Goal: Navigation & Orientation: Find specific page/section

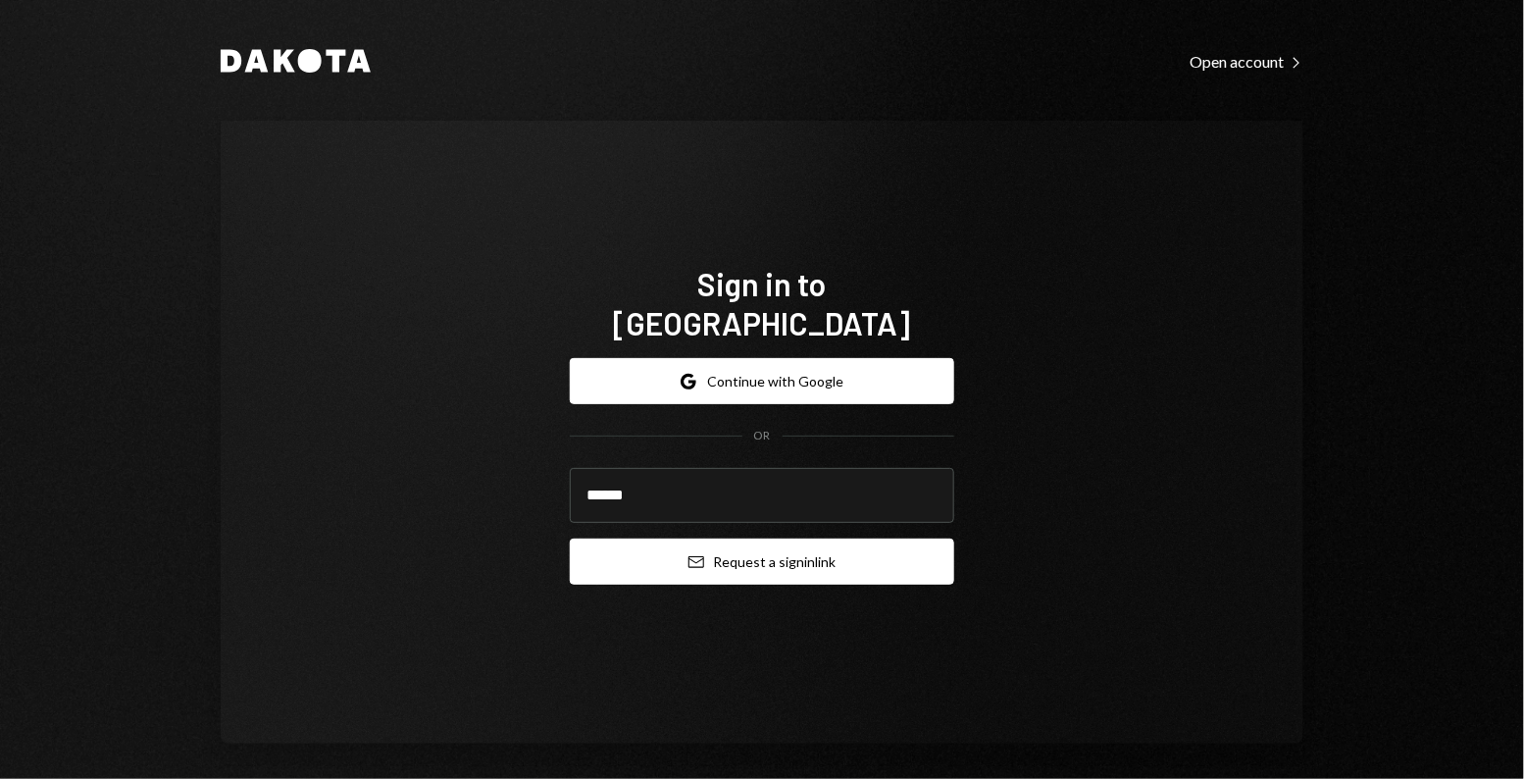
type input "**********"
click at [694, 554] on icon "Email" at bounding box center [696, 562] width 16 height 16
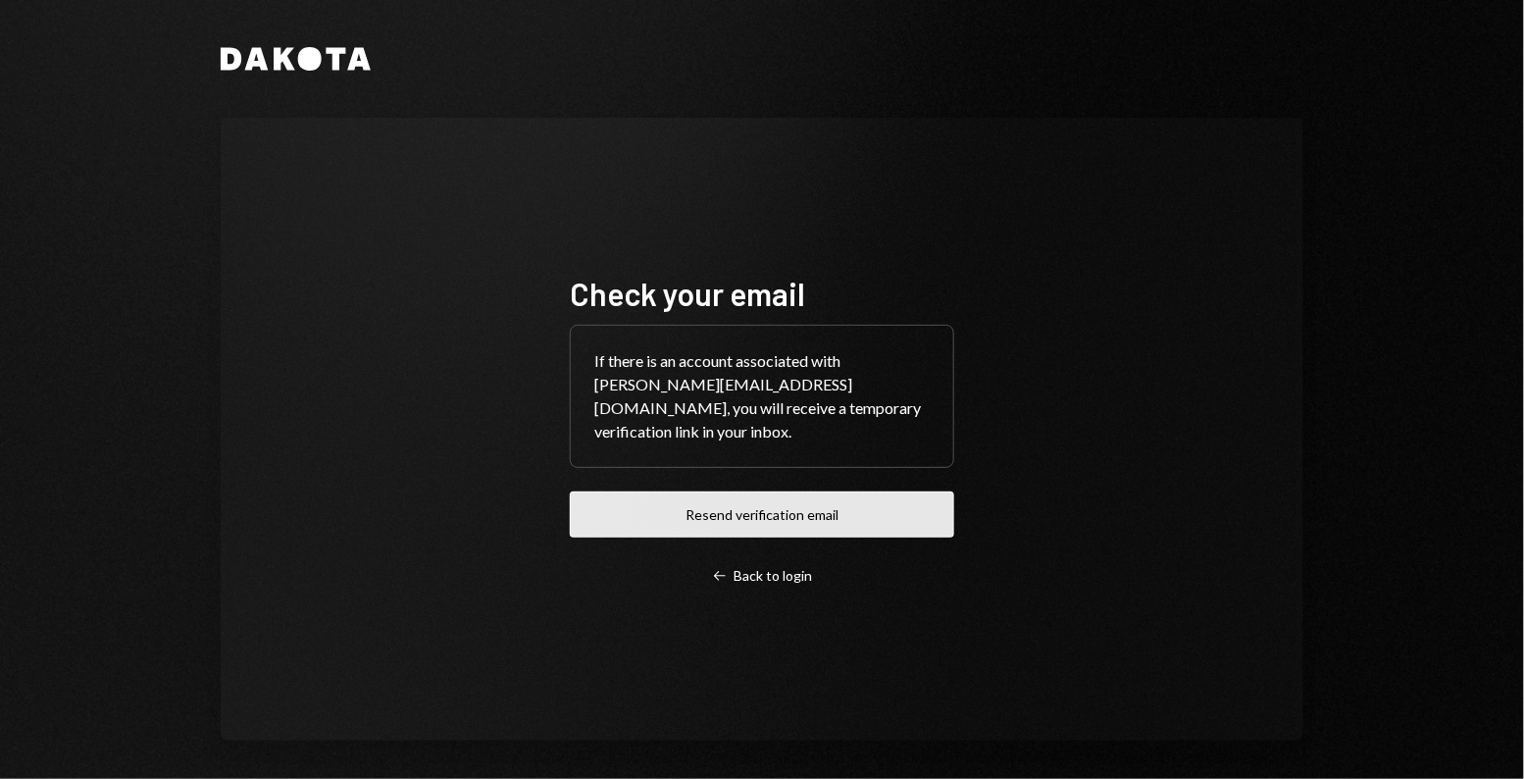
click at [678, 493] on button "Resend verification email" at bounding box center [762, 514] width 384 height 46
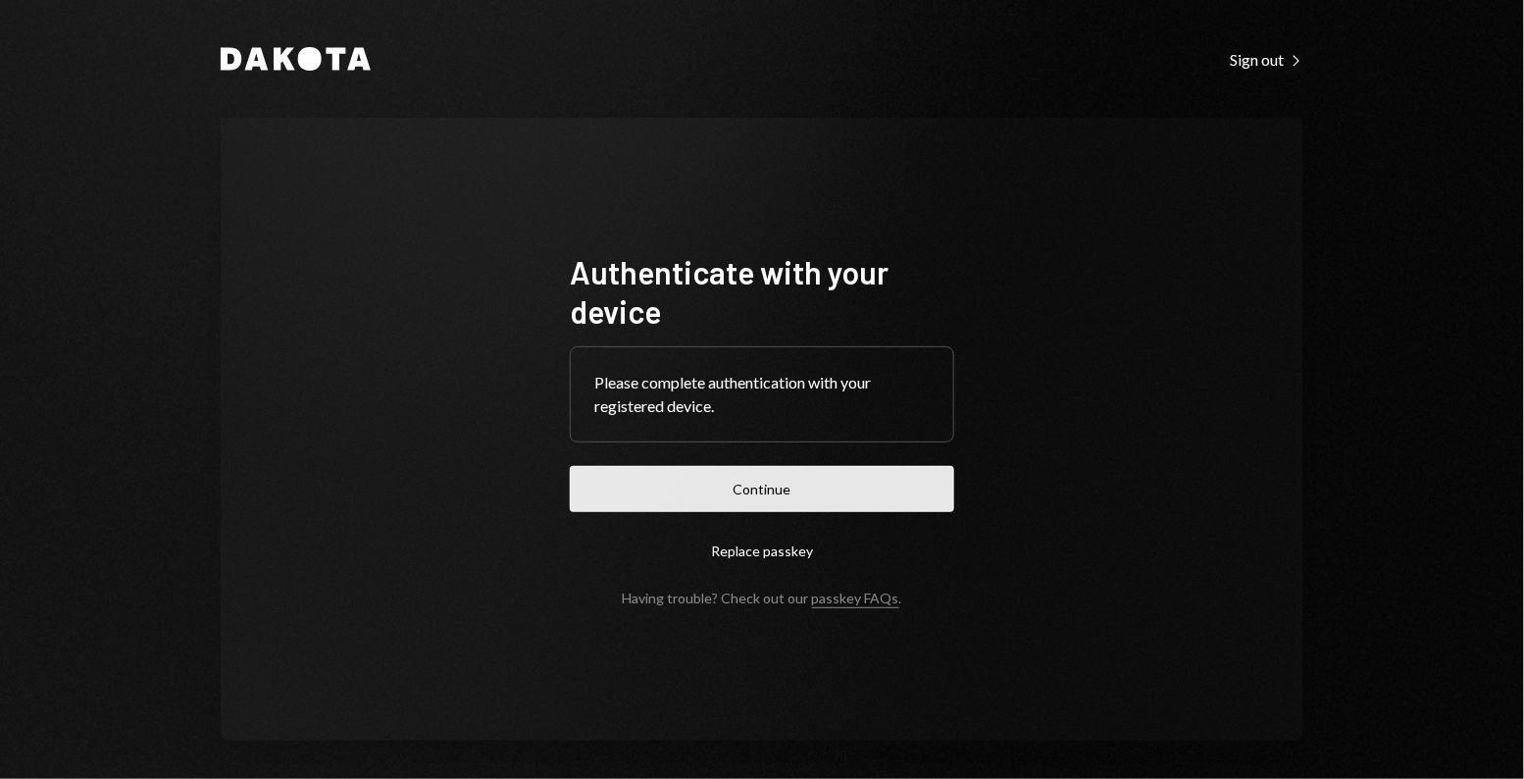
click at [622, 506] on button "Continue" at bounding box center [762, 489] width 384 height 46
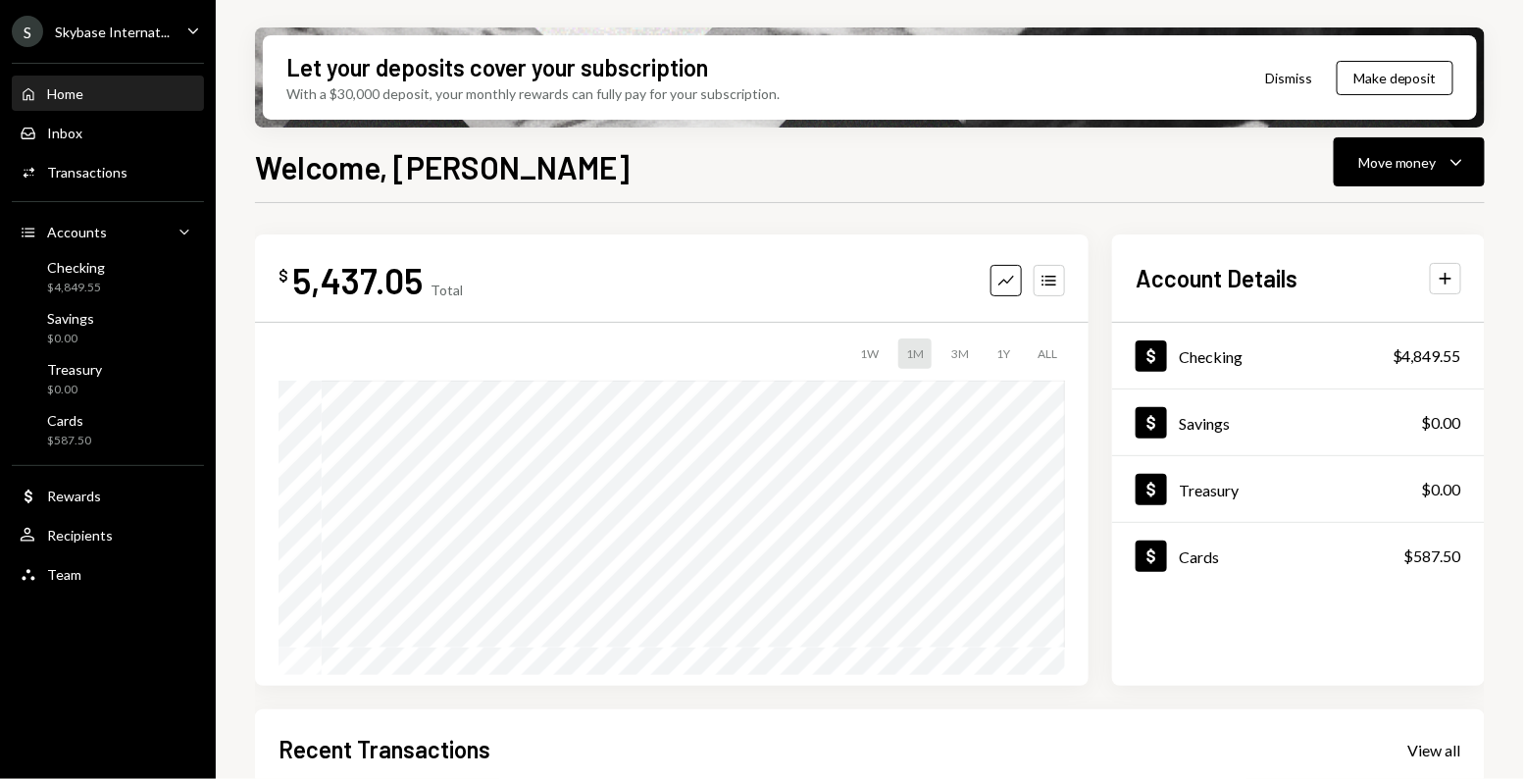
click at [122, 26] on div "Skybase Internat..." at bounding box center [112, 32] width 115 height 17
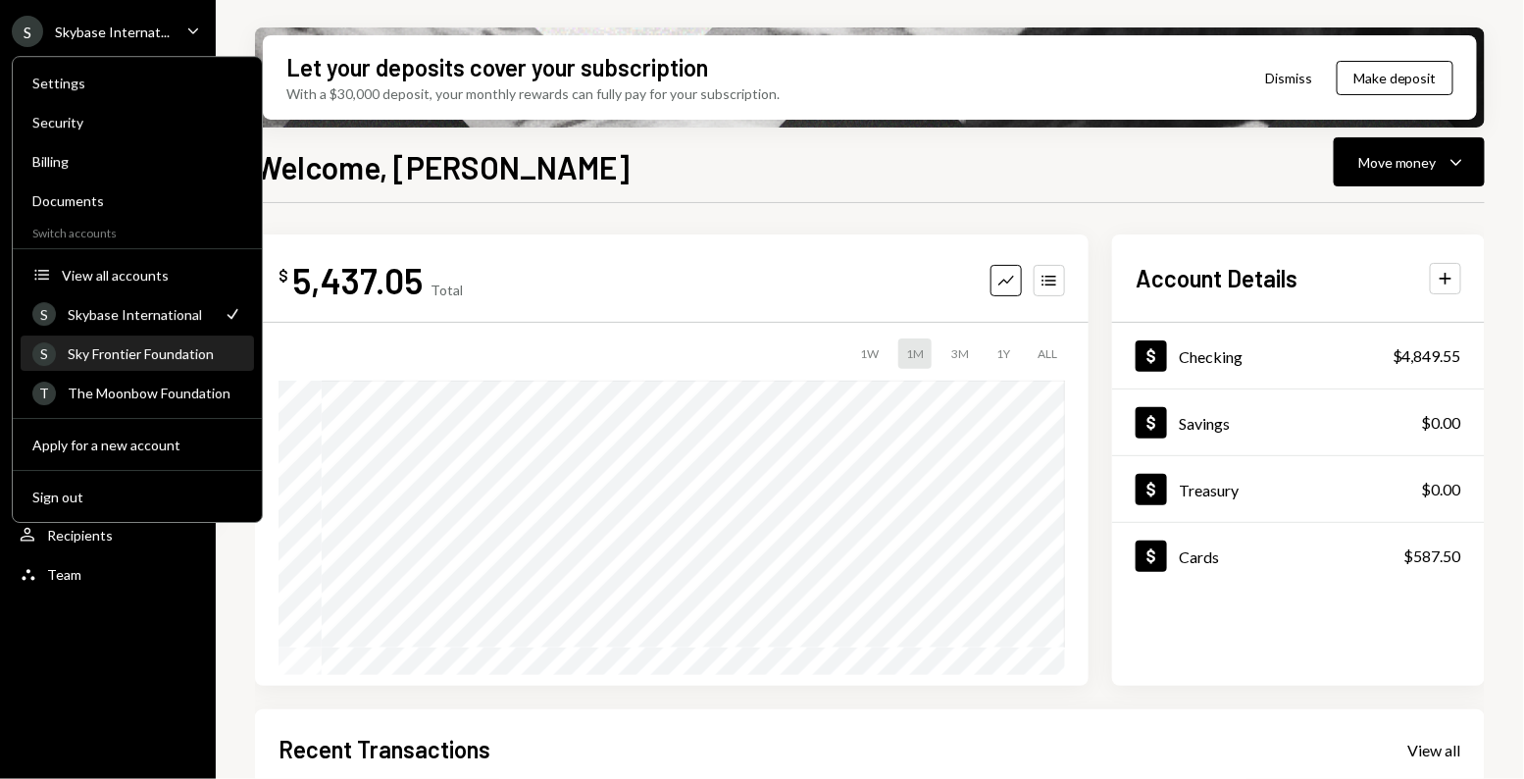
click at [144, 352] on div "Sky Frontier Foundation" at bounding box center [155, 353] width 175 height 17
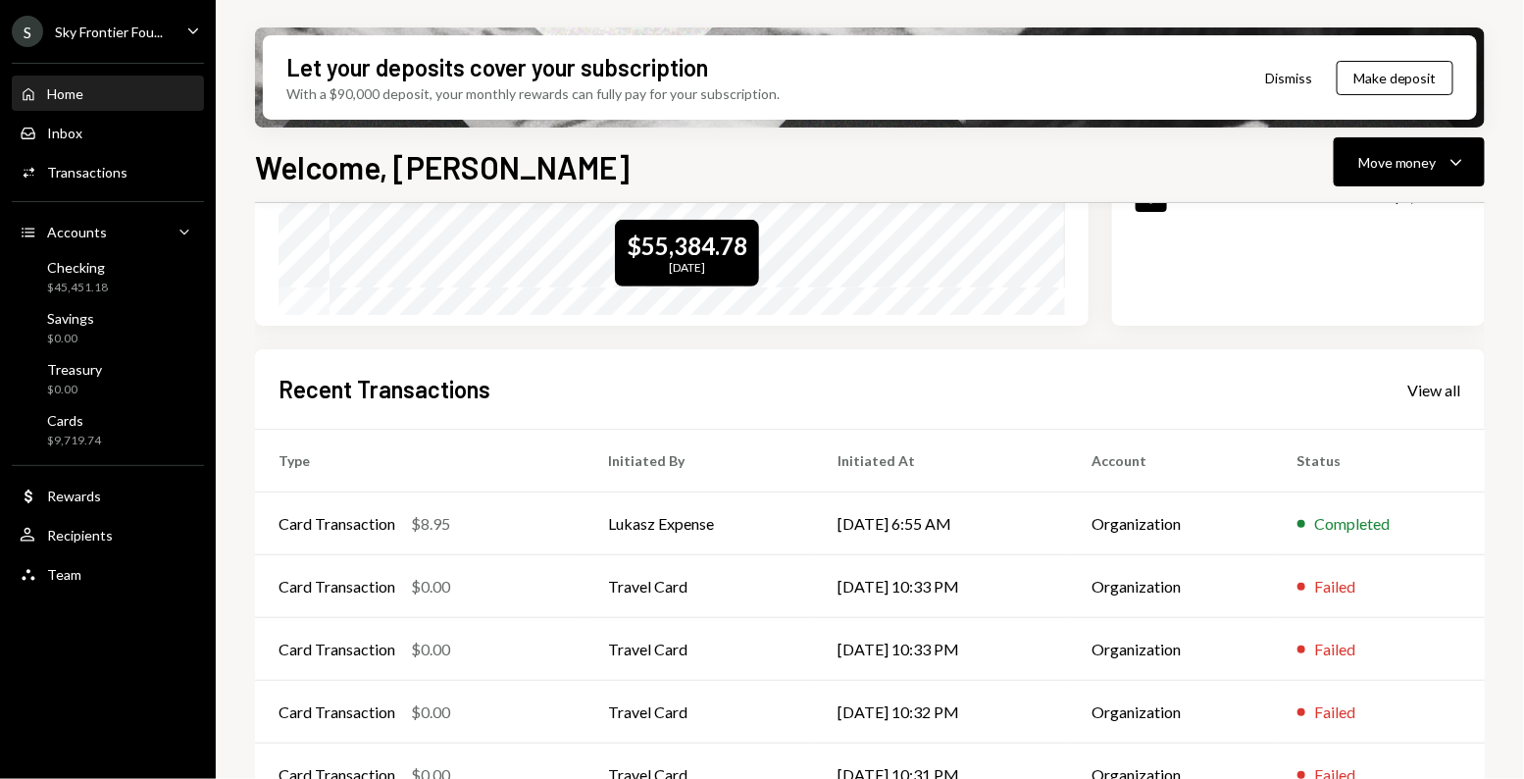
scroll to position [402, 0]
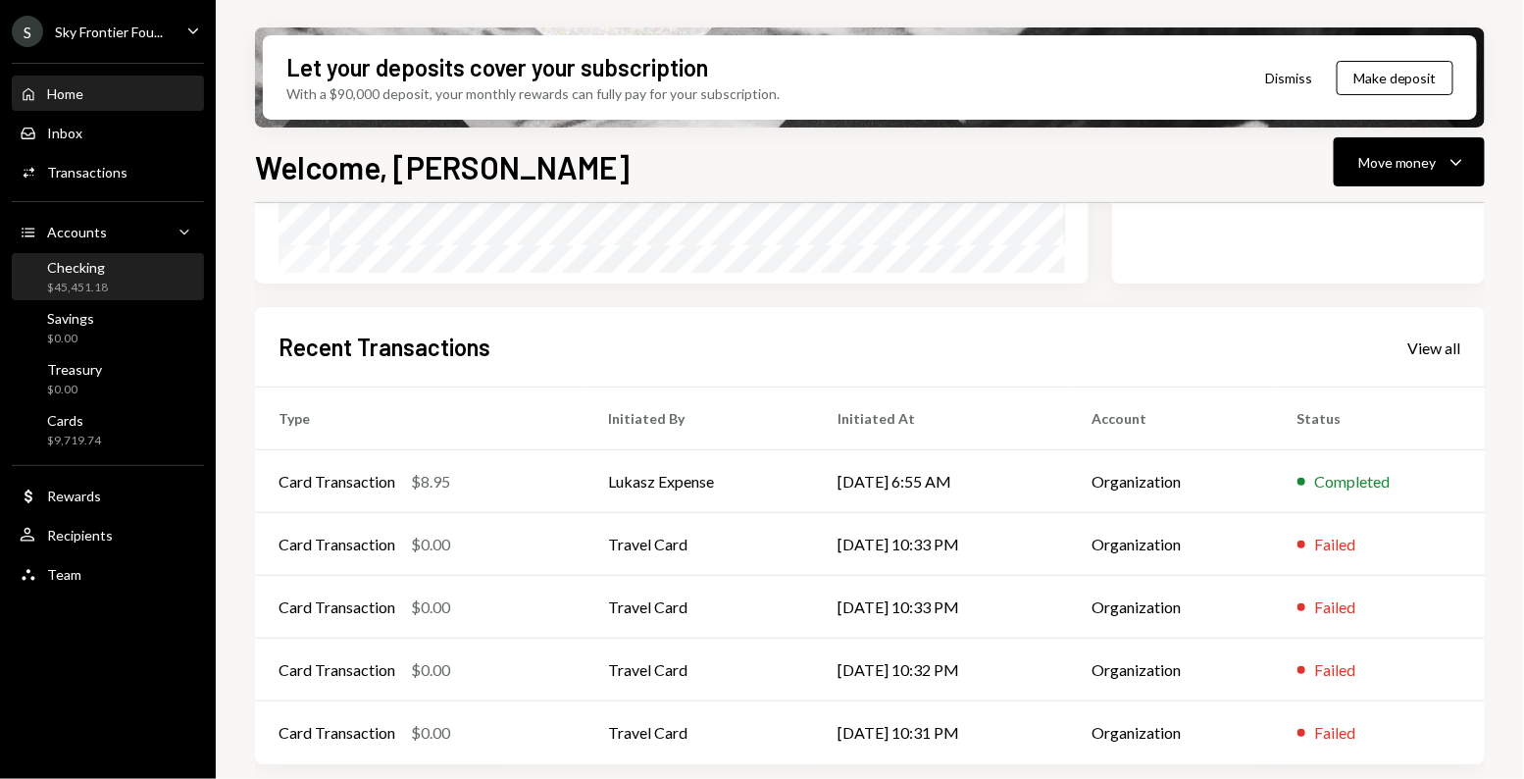
click at [107, 267] on div "Checking $45,451.18" at bounding box center [108, 277] width 176 height 37
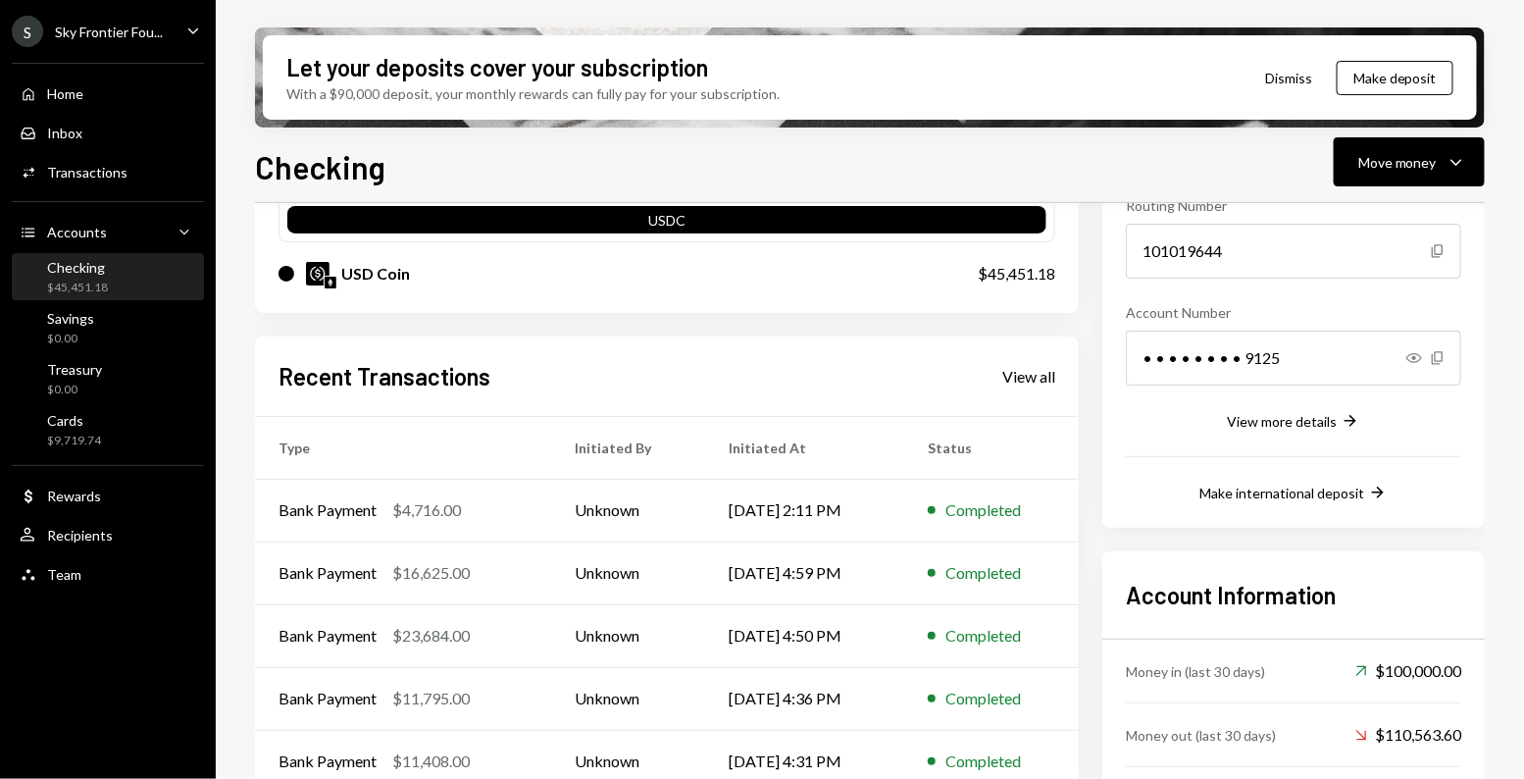
scroll to position [286, 0]
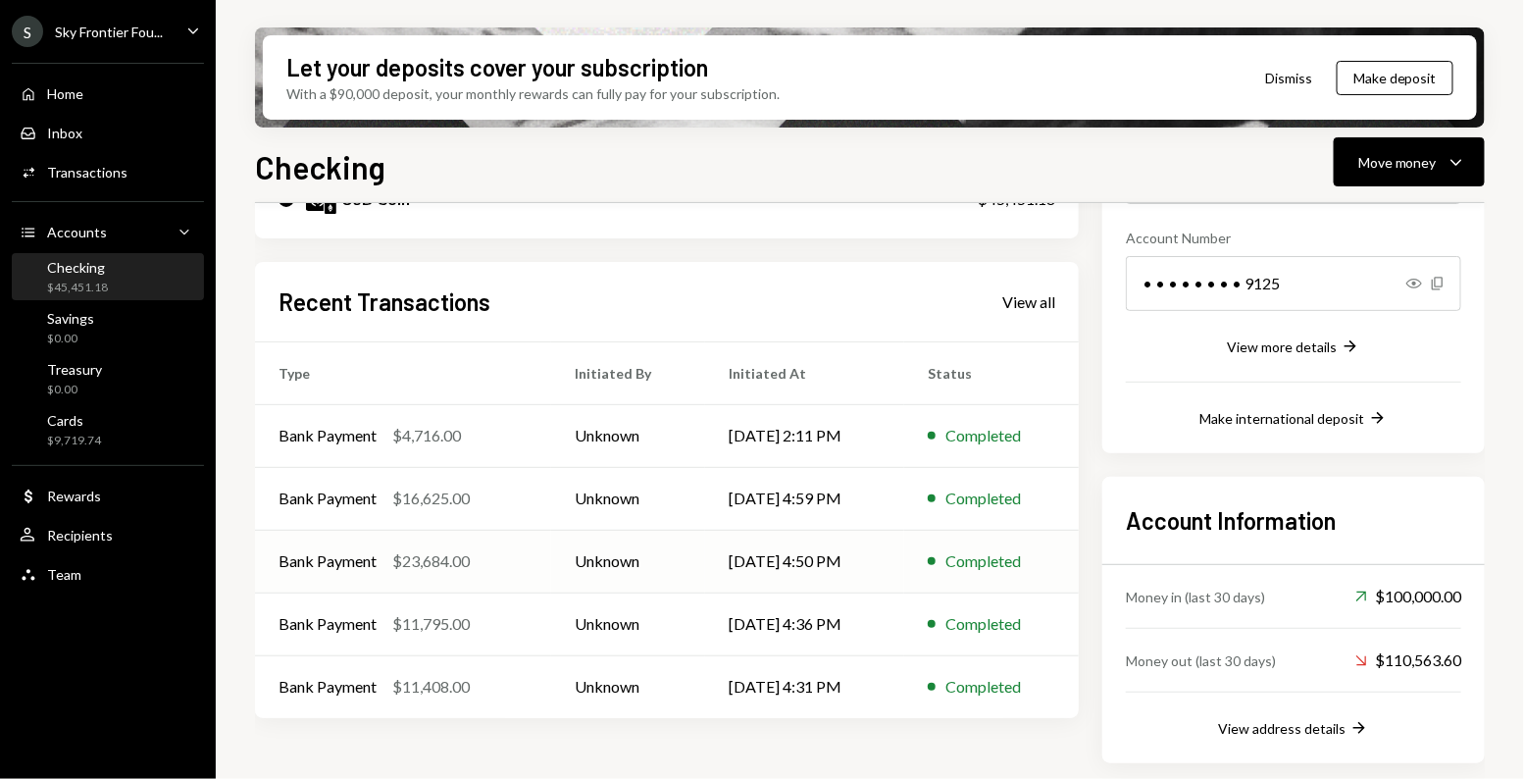
click at [504, 580] on td "Bank Payment $23,684.00" at bounding box center [403, 560] width 296 height 63
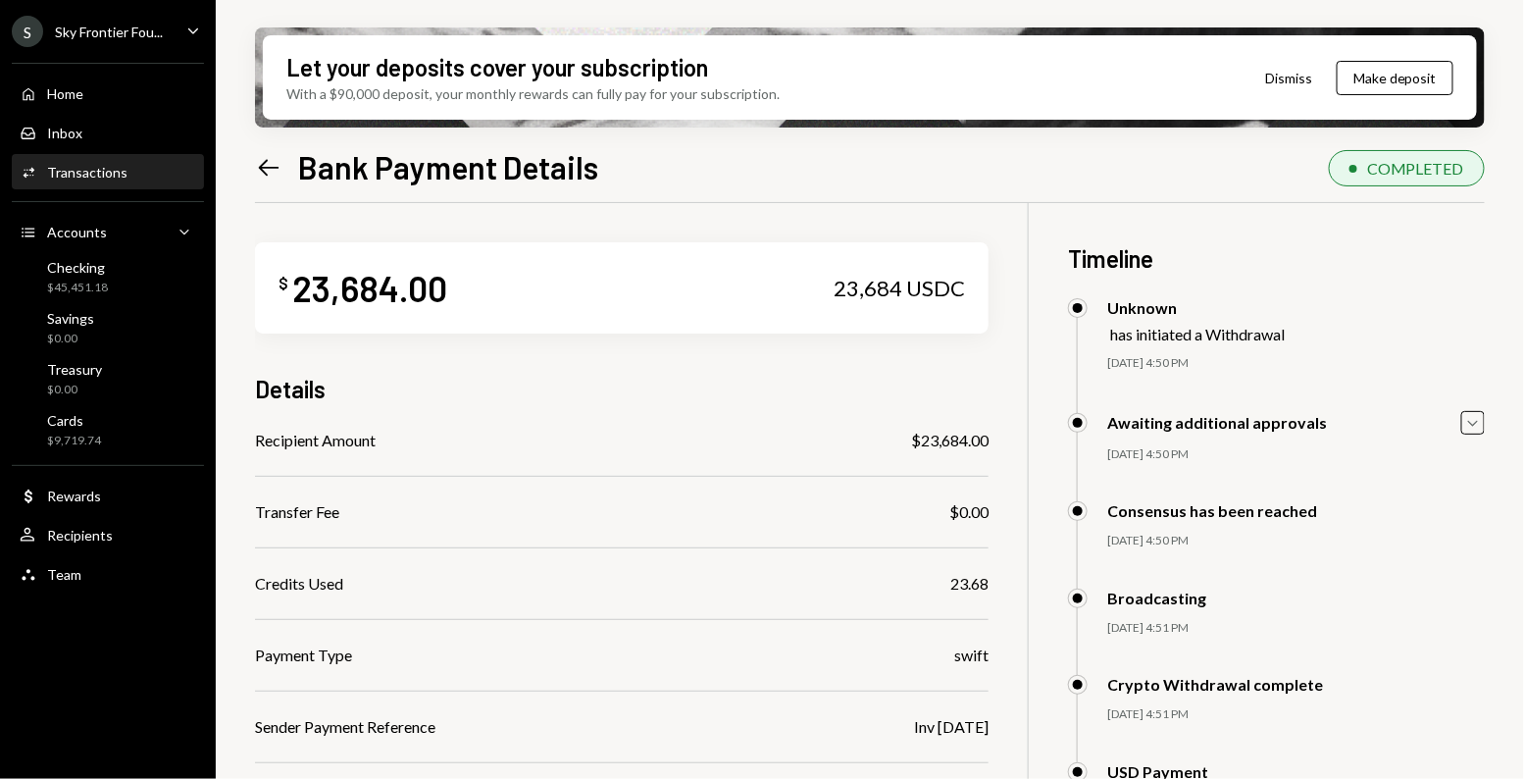
click at [504, 580] on div "Credits Used 23.68" at bounding box center [621, 584] width 733 height 24
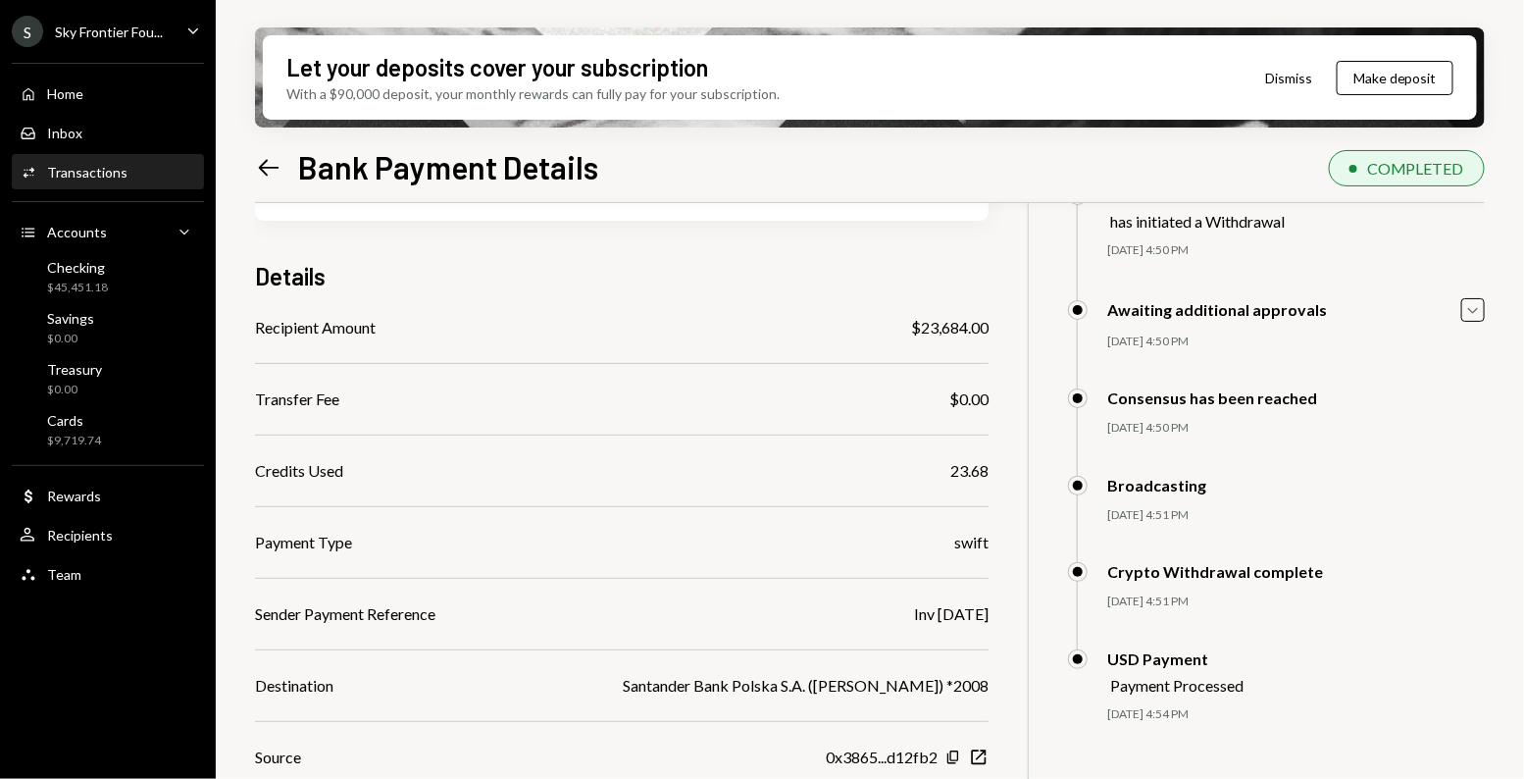
scroll to position [95, 0]
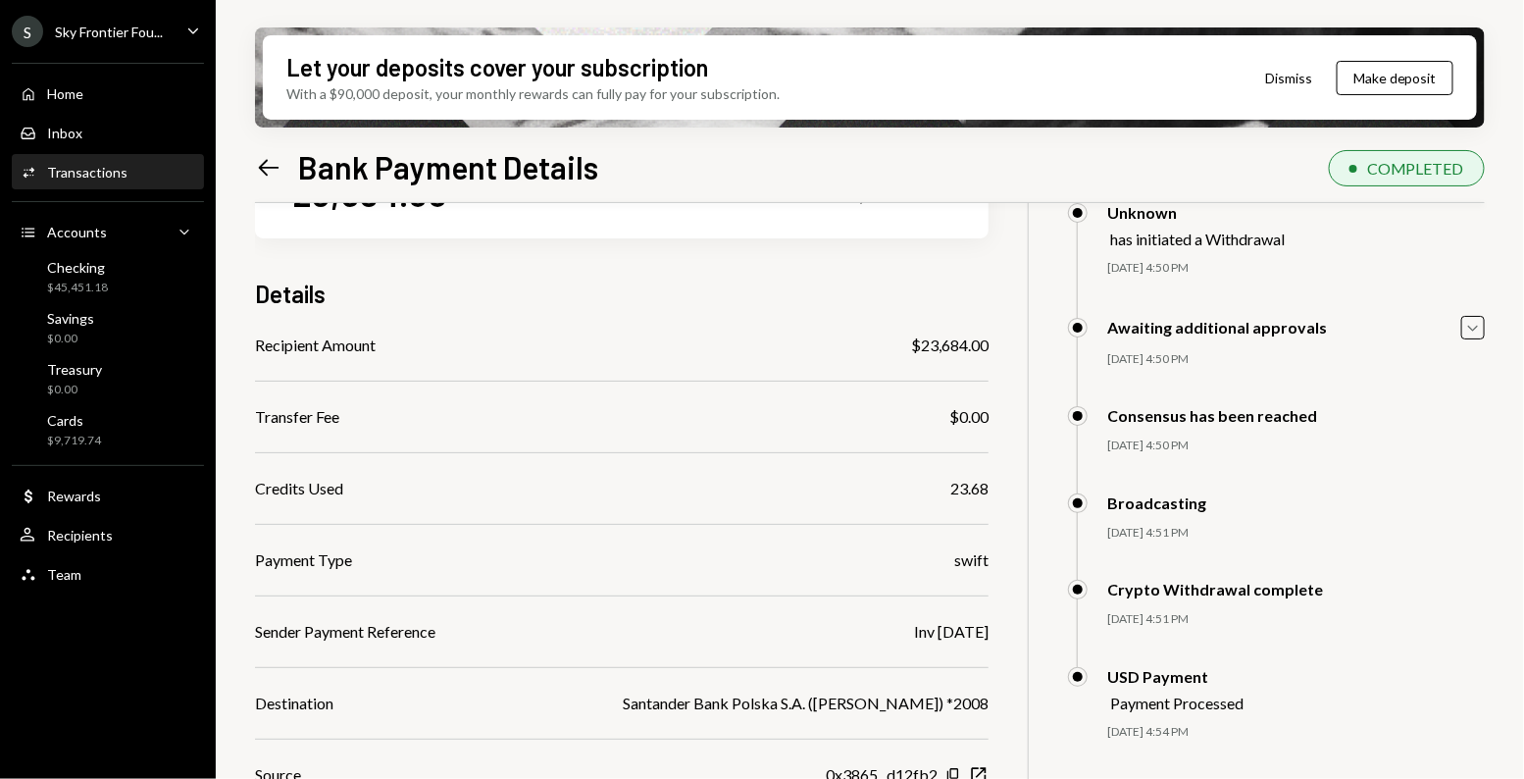
click at [271, 176] on icon "Left Arrow" at bounding box center [268, 167] width 27 height 27
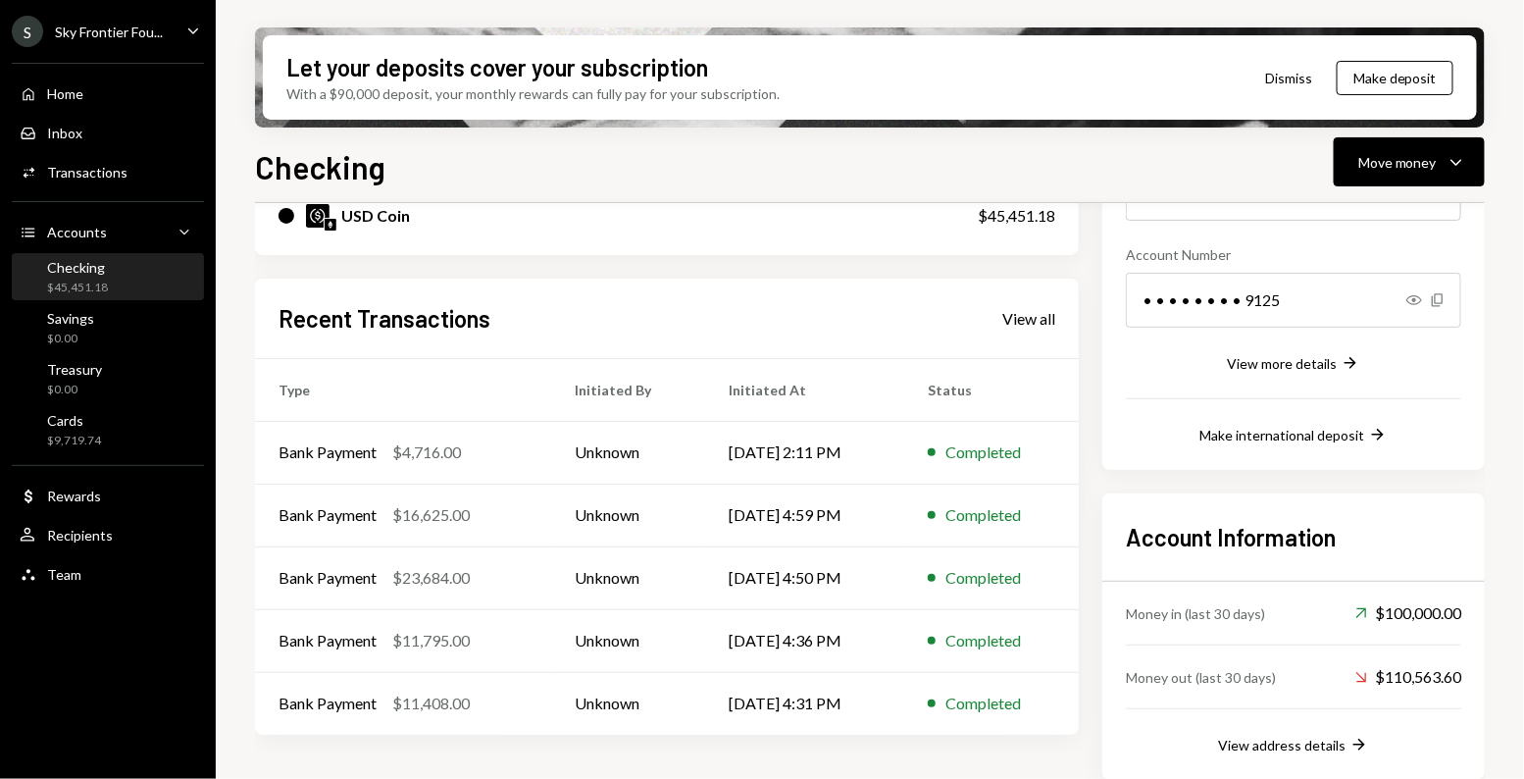
scroll to position [286, 0]
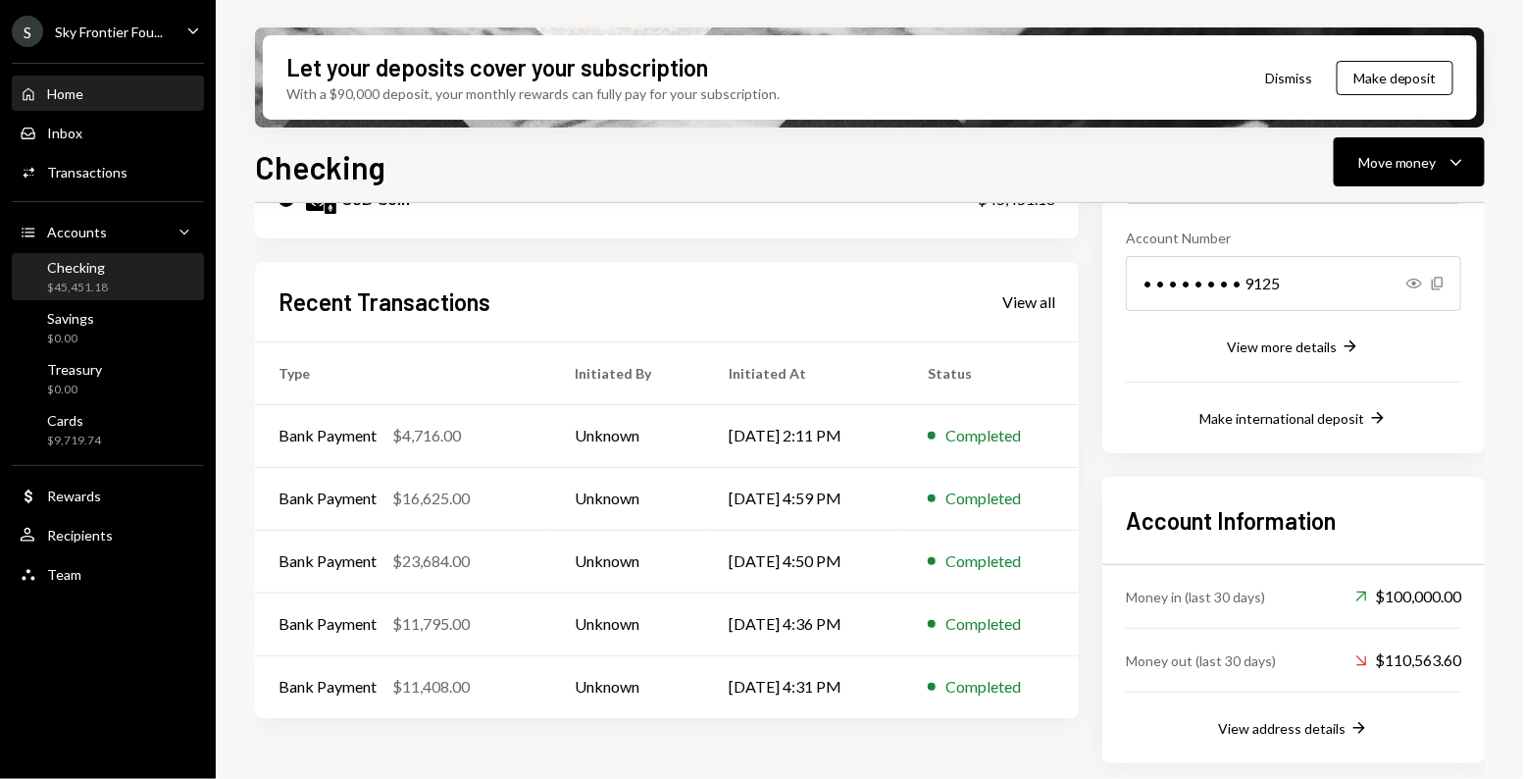
click at [86, 107] on div "Home Home" at bounding box center [108, 93] width 176 height 33
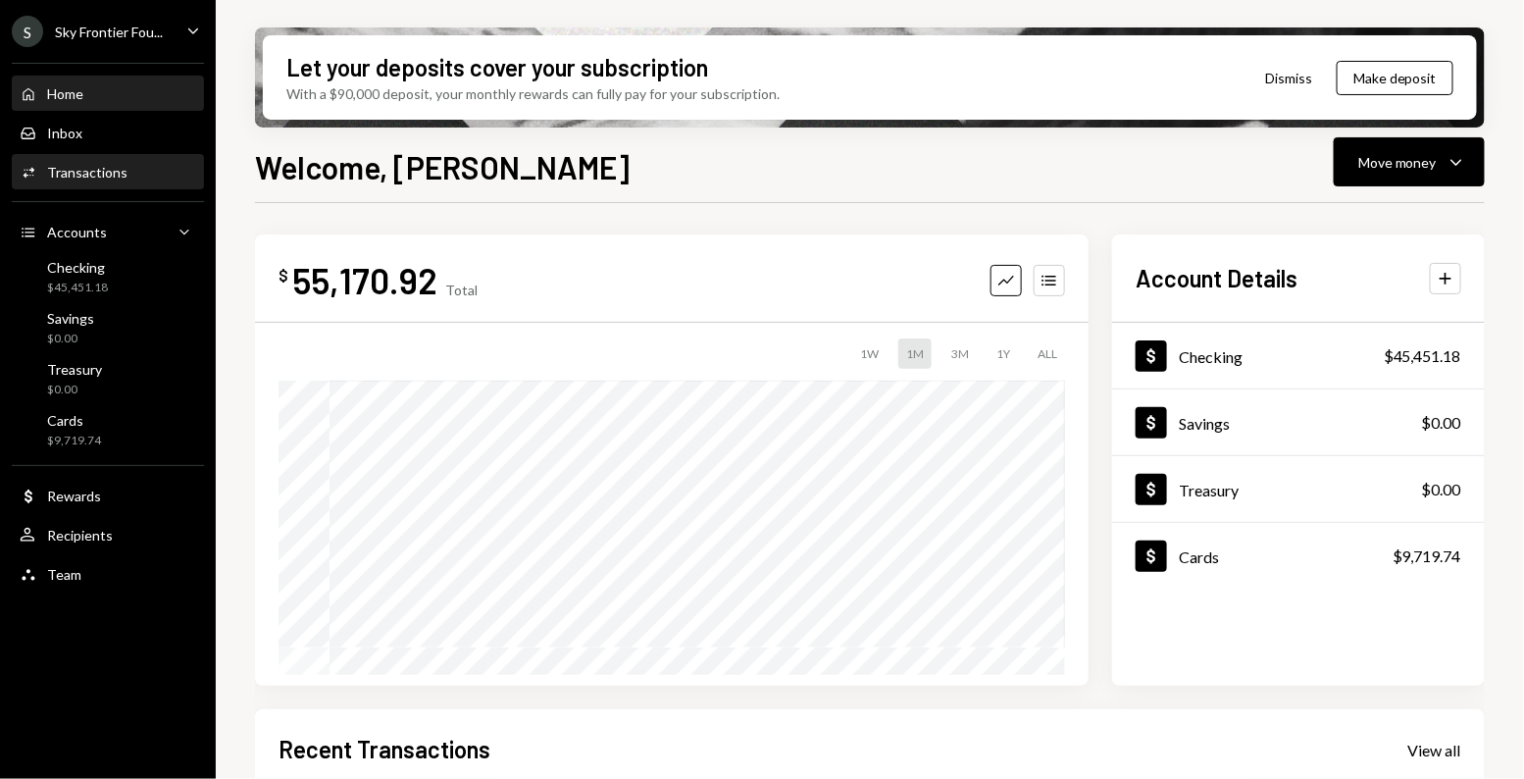
click at [84, 167] on div "Transactions" at bounding box center [87, 172] width 80 height 17
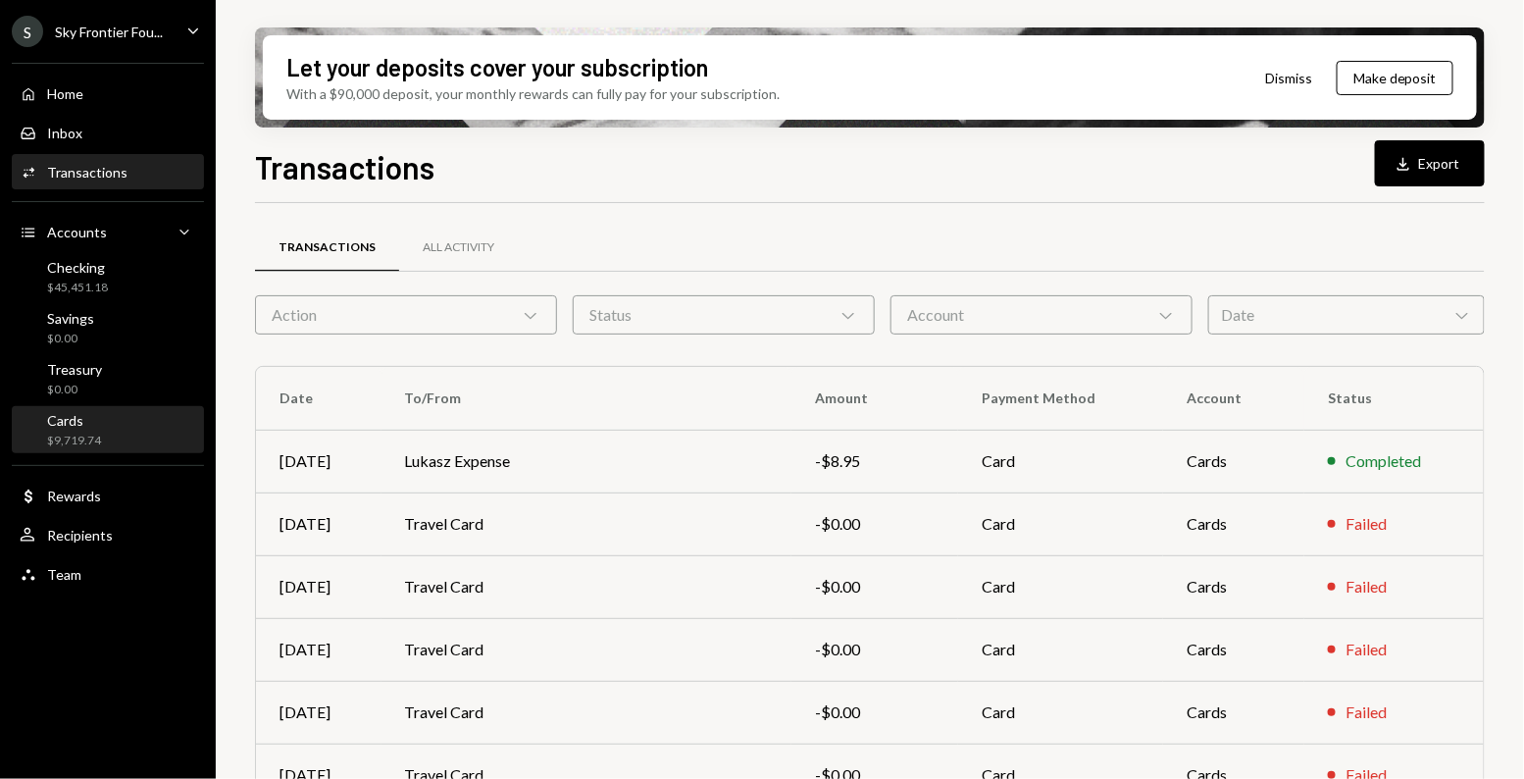
click at [98, 424] on div "Cards" at bounding box center [74, 420] width 54 height 17
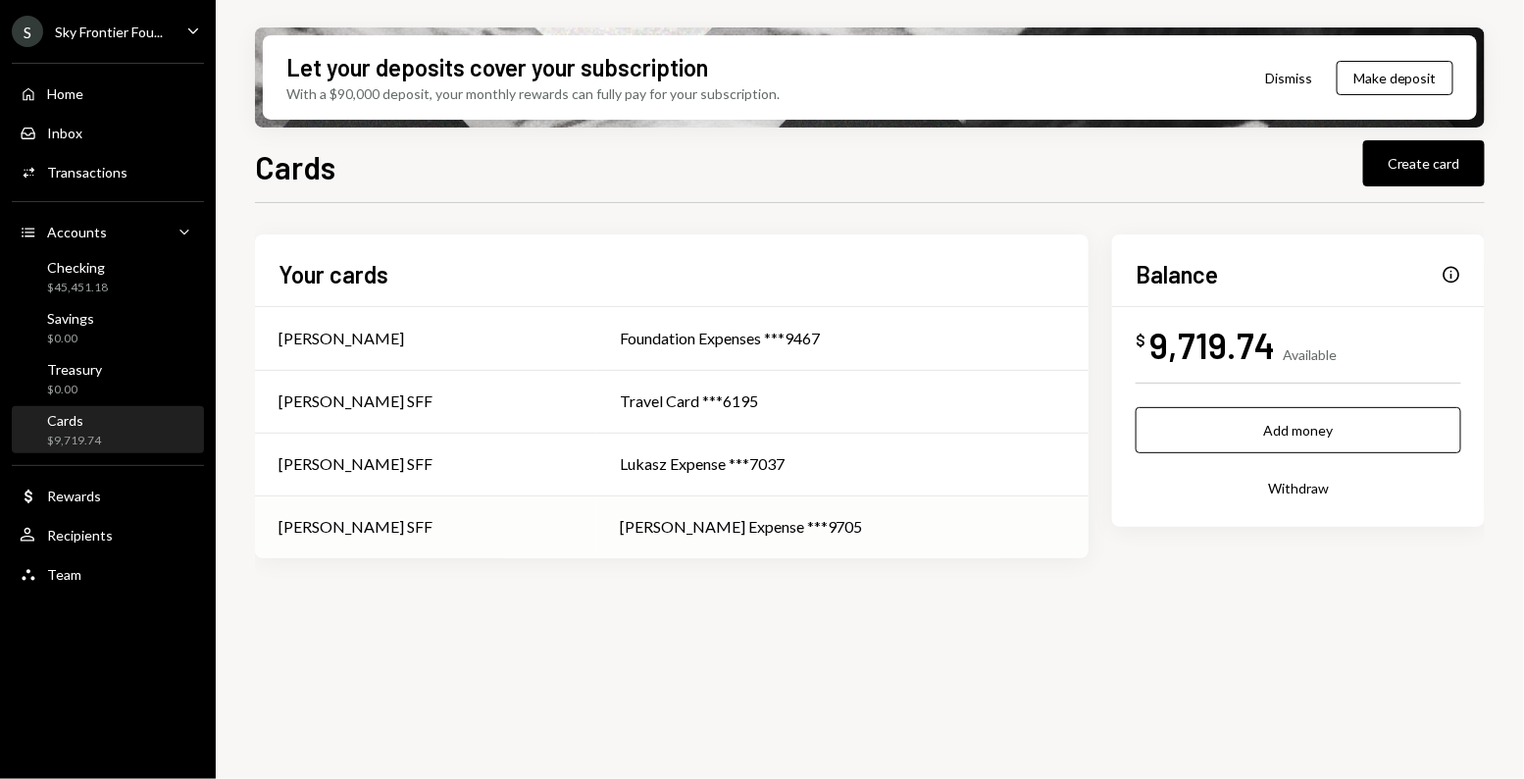
click at [477, 514] on td "Nadine SFF" at bounding box center [425, 526] width 341 height 63
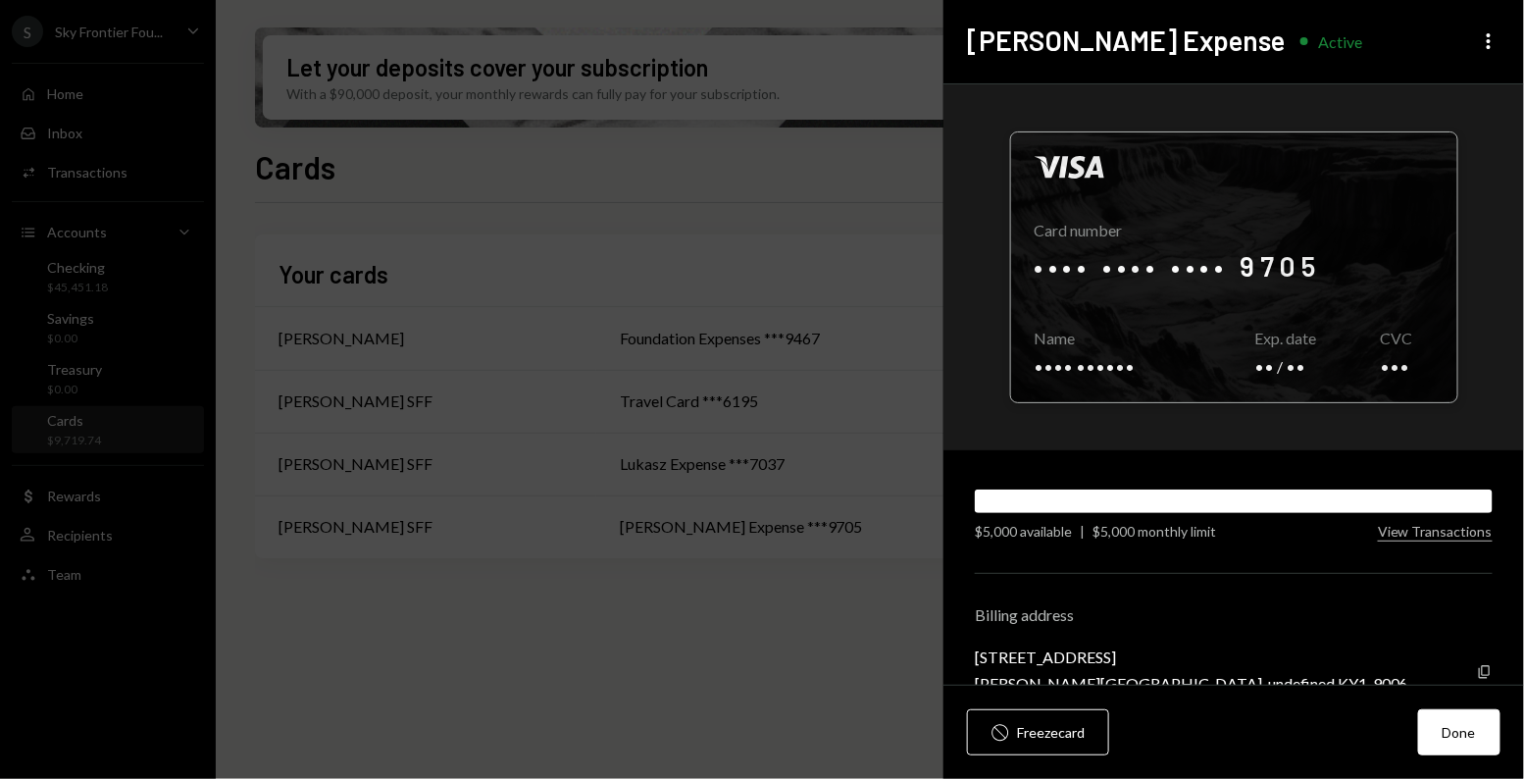
click at [1137, 320] on div at bounding box center [1234, 267] width 446 height 270
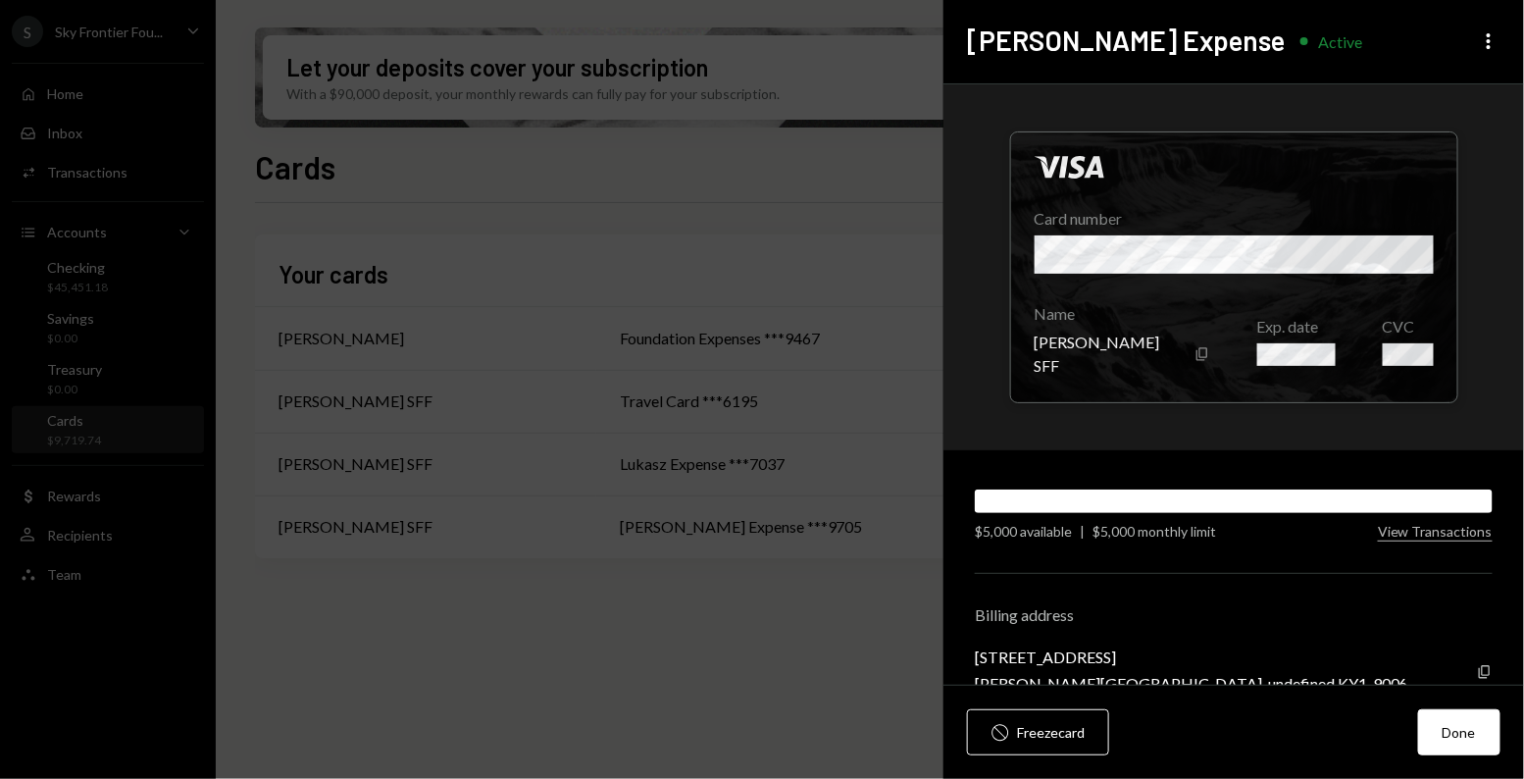
scroll to position [38, 0]
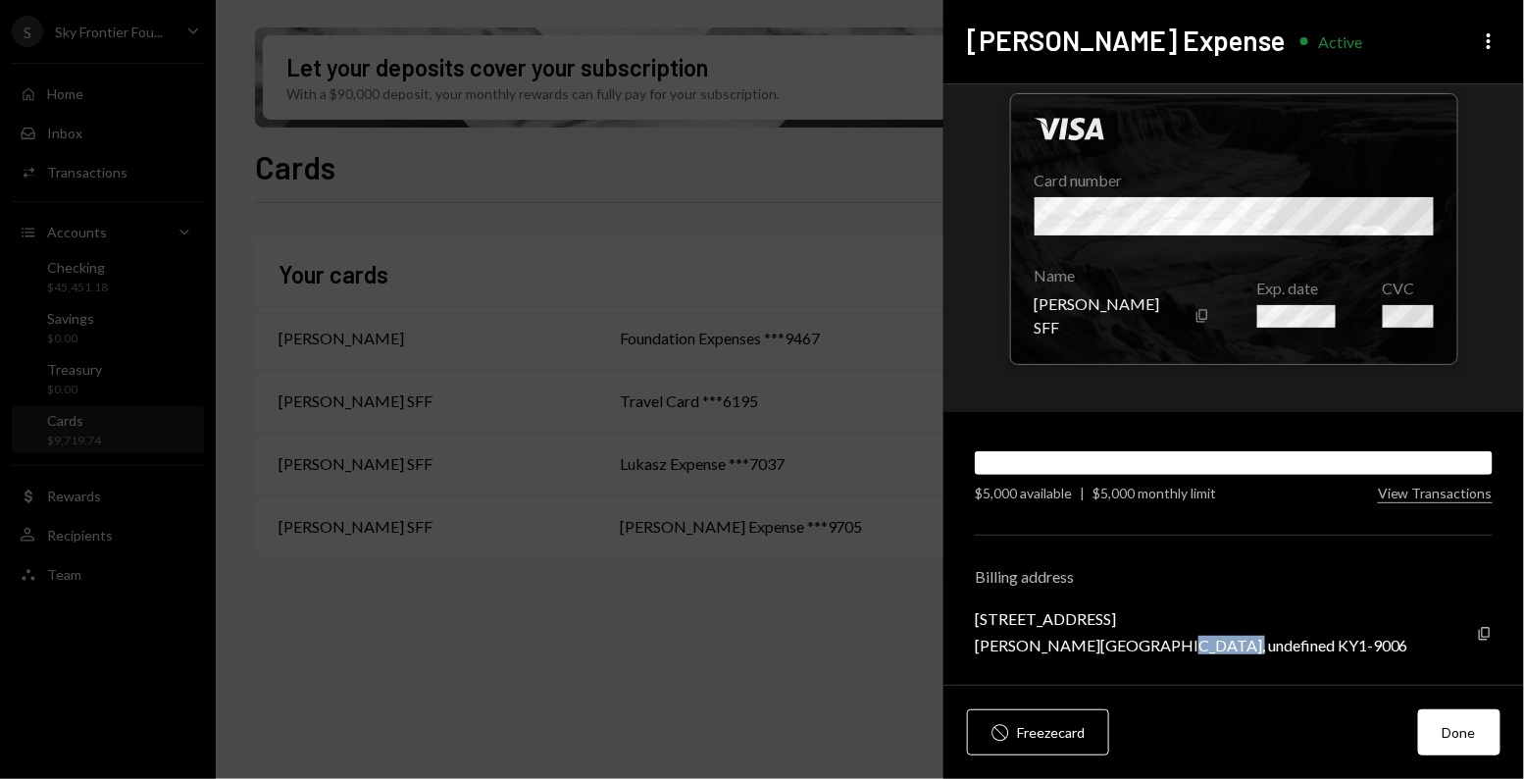
drag, startPoint x: 1149, startPoint y: 645, endPoint x: 1219, endPoint y: 645, distance: 69.6
click at [1219, 645] on div "George Town, undefined KY1-9006" at bounding box center [1191, 644] width 433 height 19
copy div "KY1-9006"
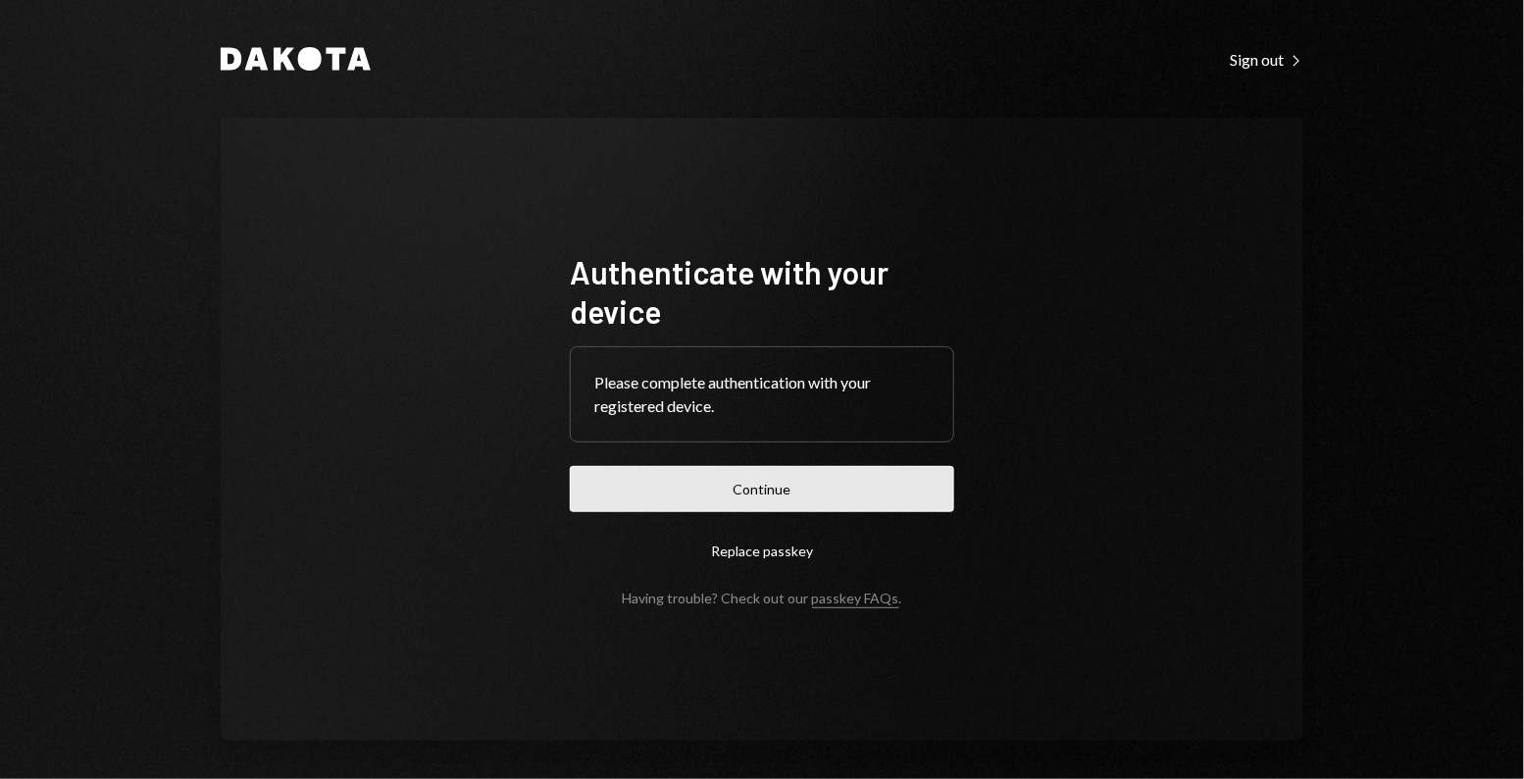
click at [620, 498] on button "Continue" at bounding box center [762, 489] width 384 height 46
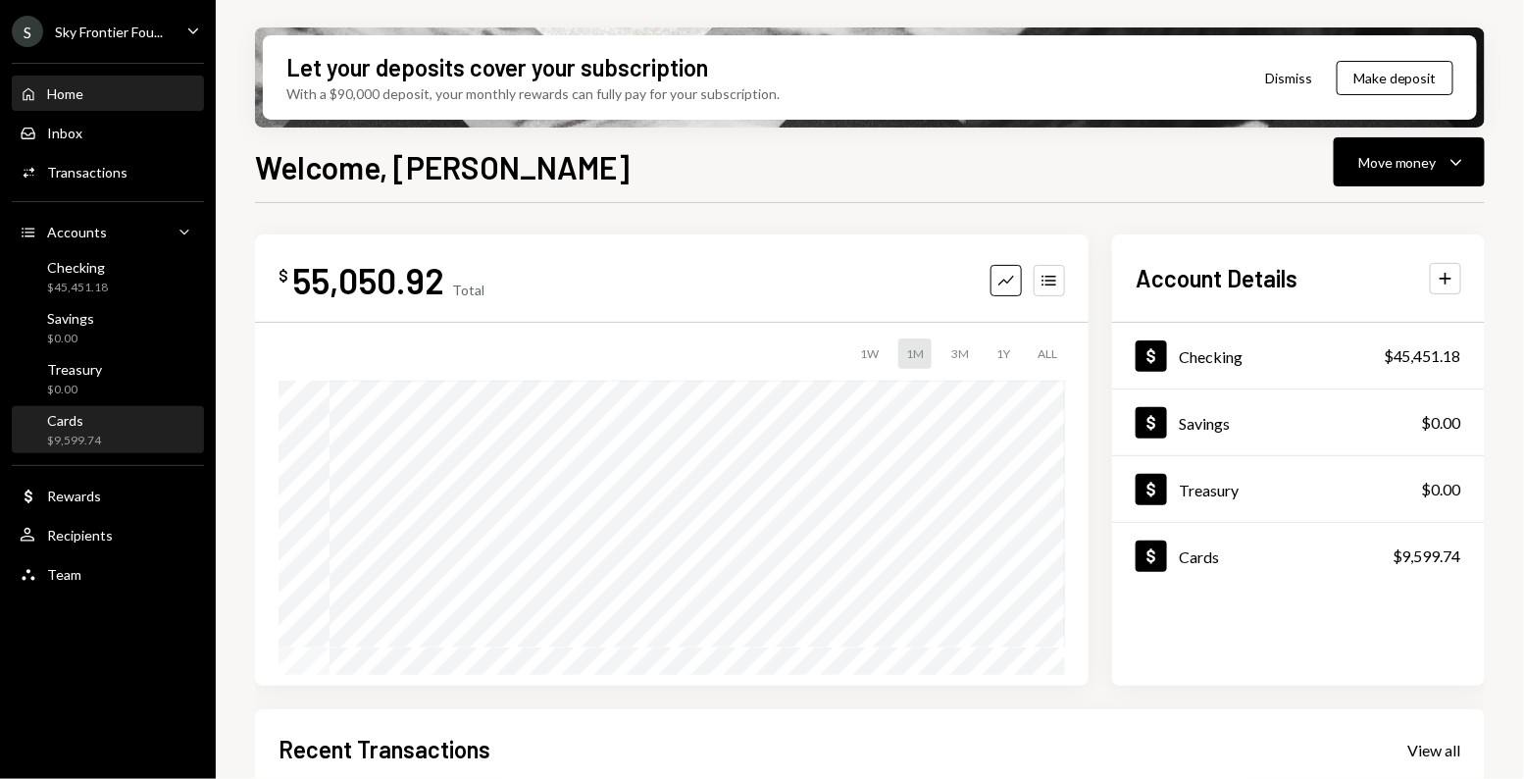
click at [105, 438] on div "Cards $9,599.74" at bounding box center [108, 430] width 176 height 37
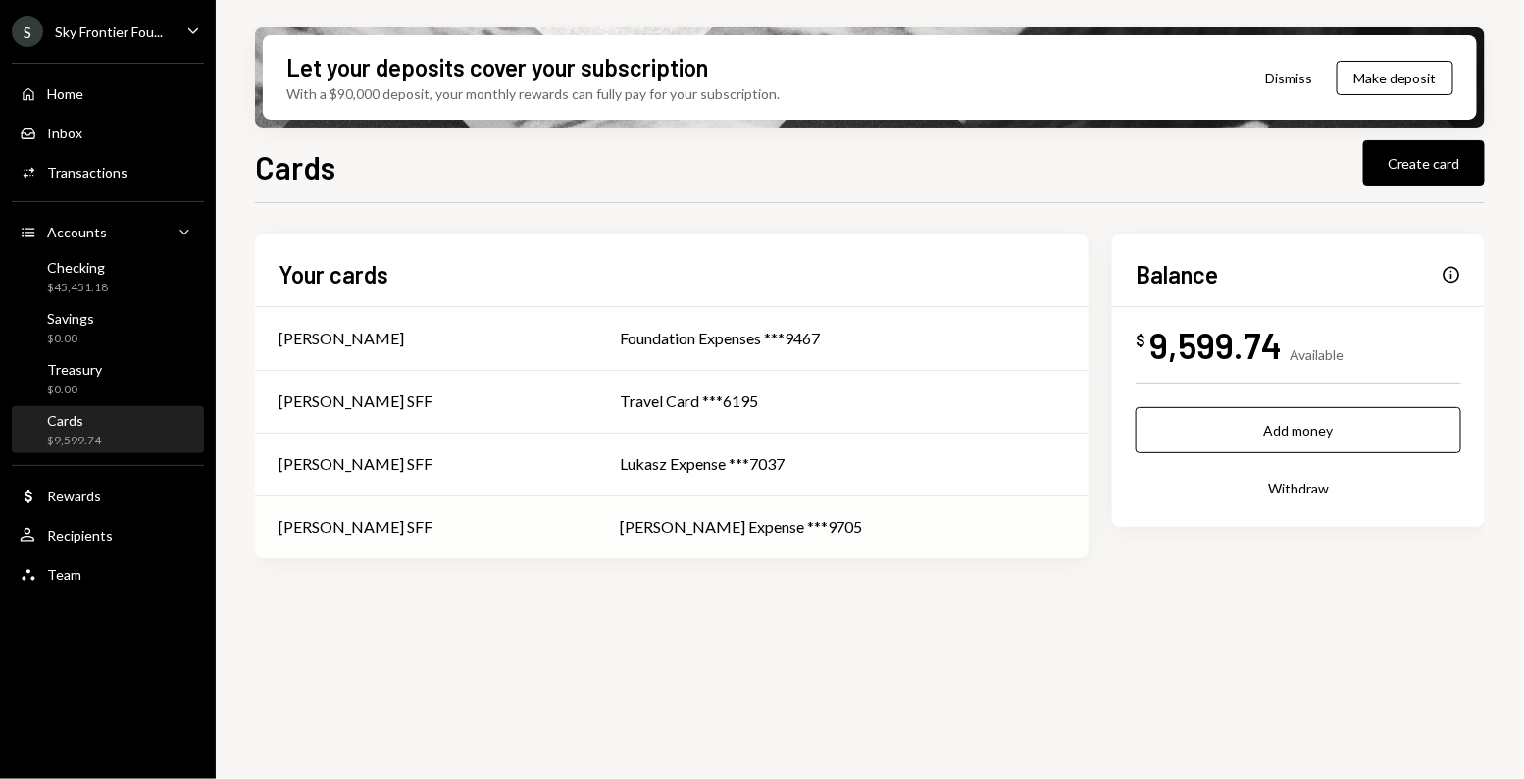
click at [514, 544] on td "[PERSON_NAME] SFF" at bounding box center [425, 526] width 341 height 63
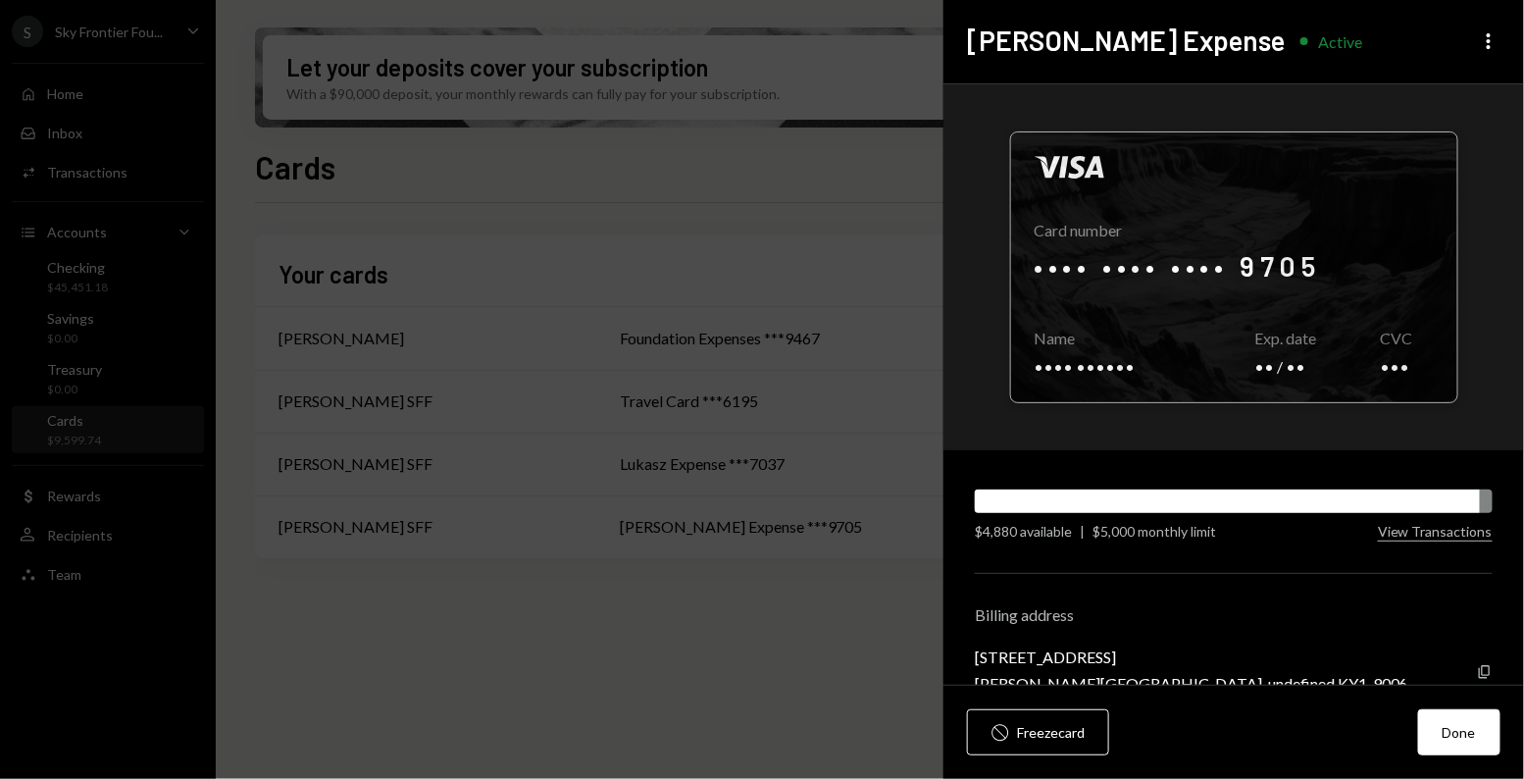
click at [1218, 349] on div at bounding box center [1234, 267] width 446 height 270
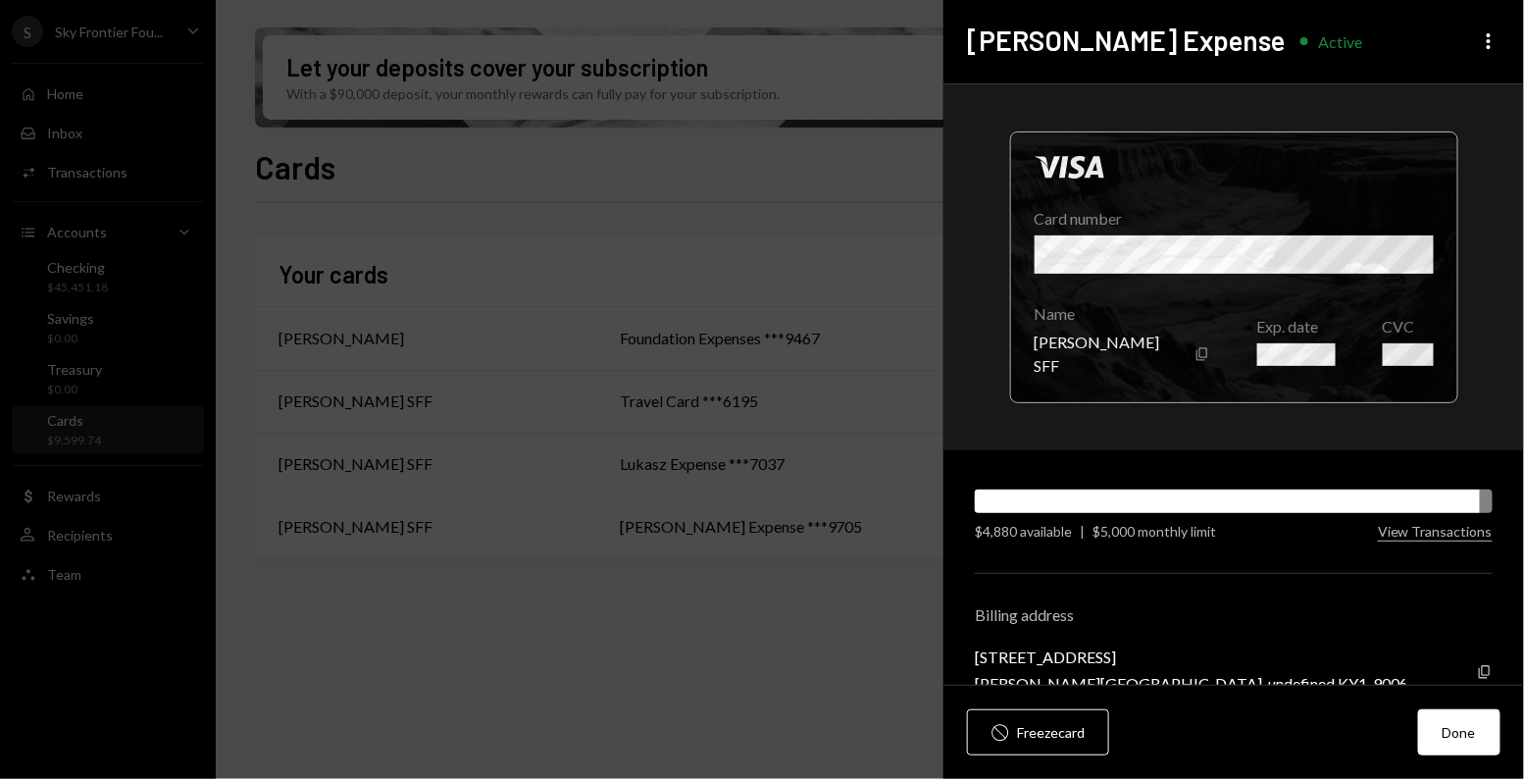
click at [1386, 364] on div at bounding box center [1234, 267] width 446 height 270
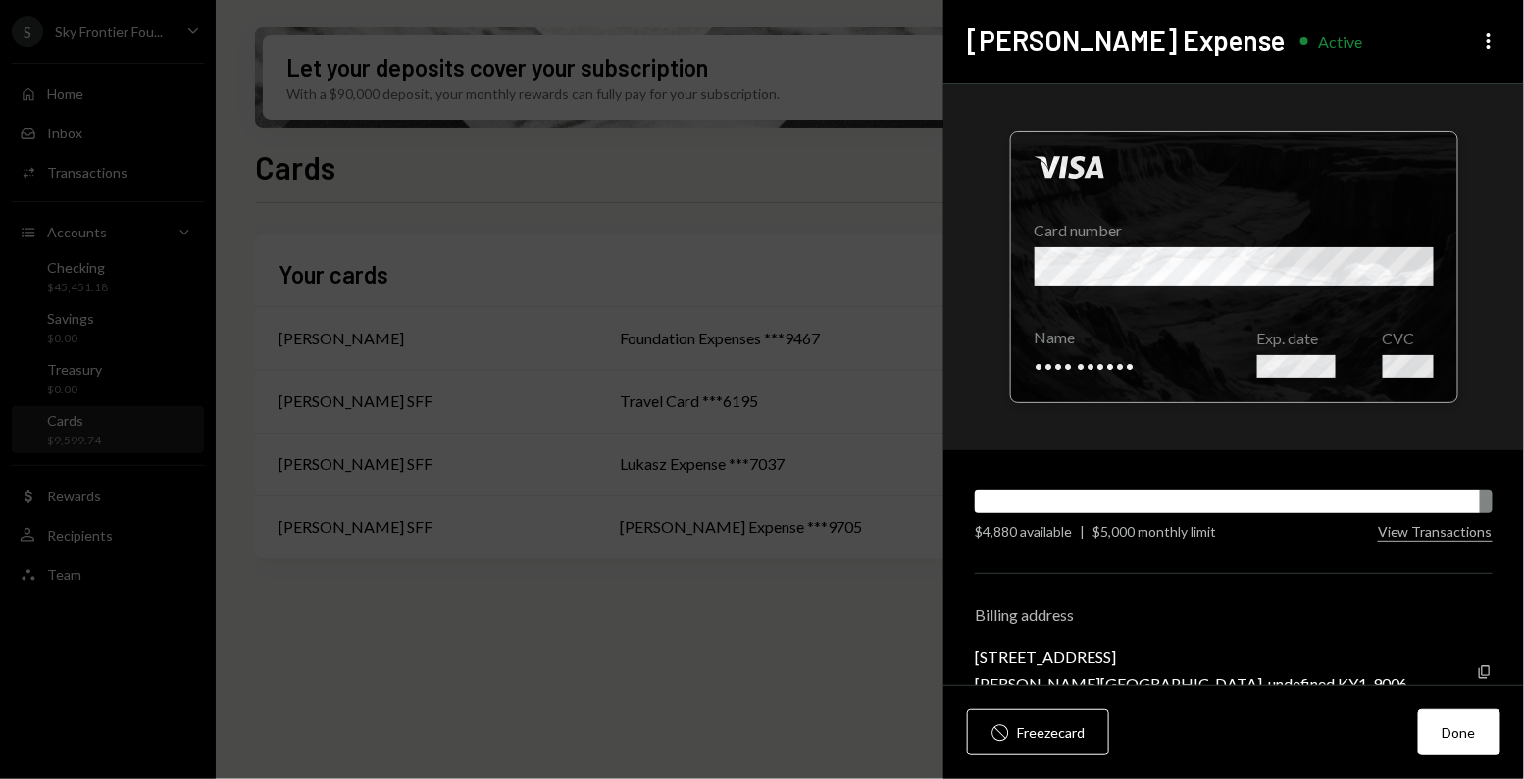
click at [1403, 365] on div at bounding box center [1234, 267] width 446 height 270
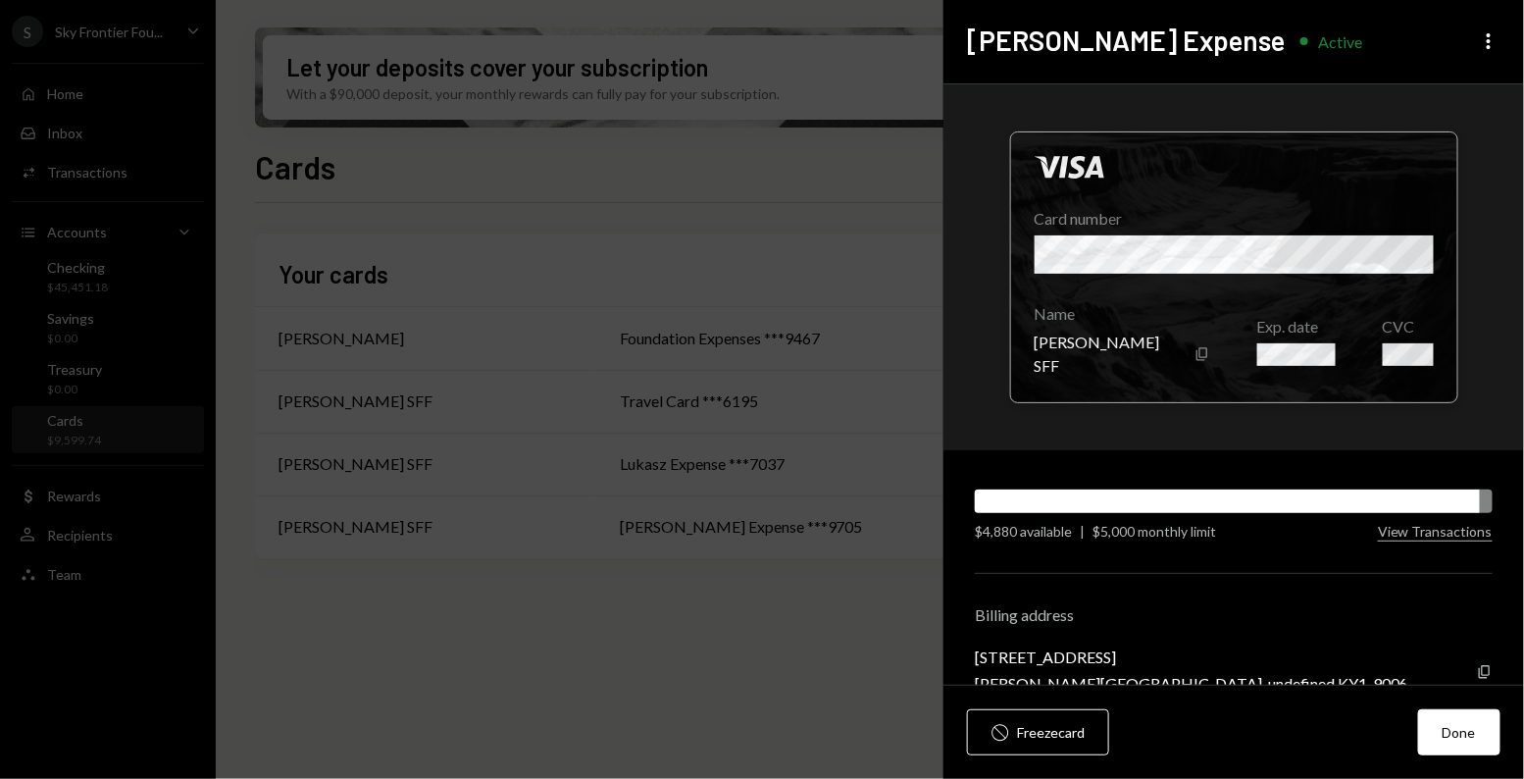
drag, startPoint x: 1391, startPoint y: 363, endPoint x: 1402, endPoint y: 363, distance: 10.8
click at [1402, 363] on div at bounding box center [1234, 267] width 446 height 270
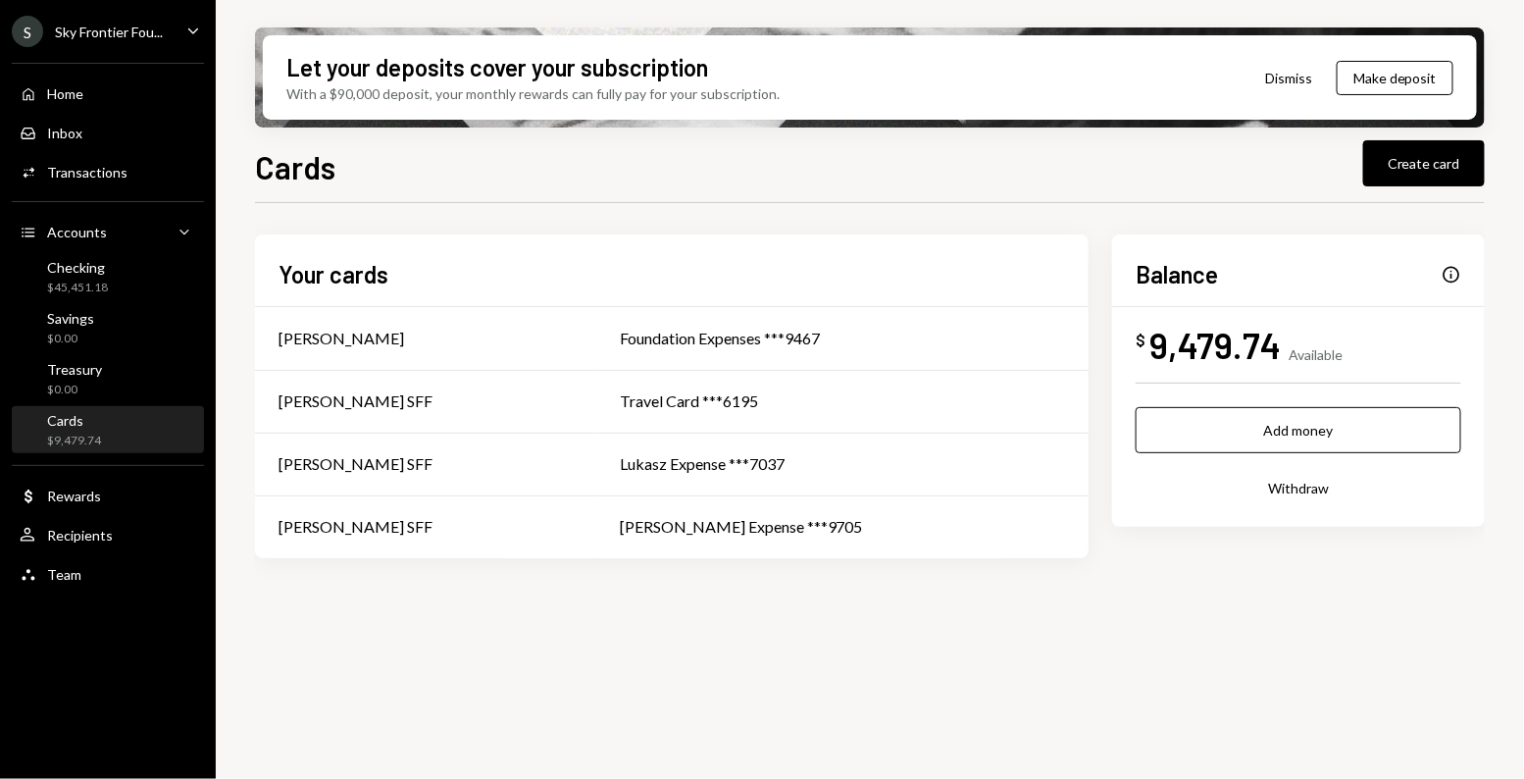
click at [117, 428] on div "Cards $9,479.74" at bounding box center [108, 430] width 176 height 37
click at [118, 428] on div "Cards $9,479.74" at bounding box center [108, 430] width 176 height 37
click at [120, 290] on div "Checking $45,451.18" at bounding box center [108, 277] width 176 height 37
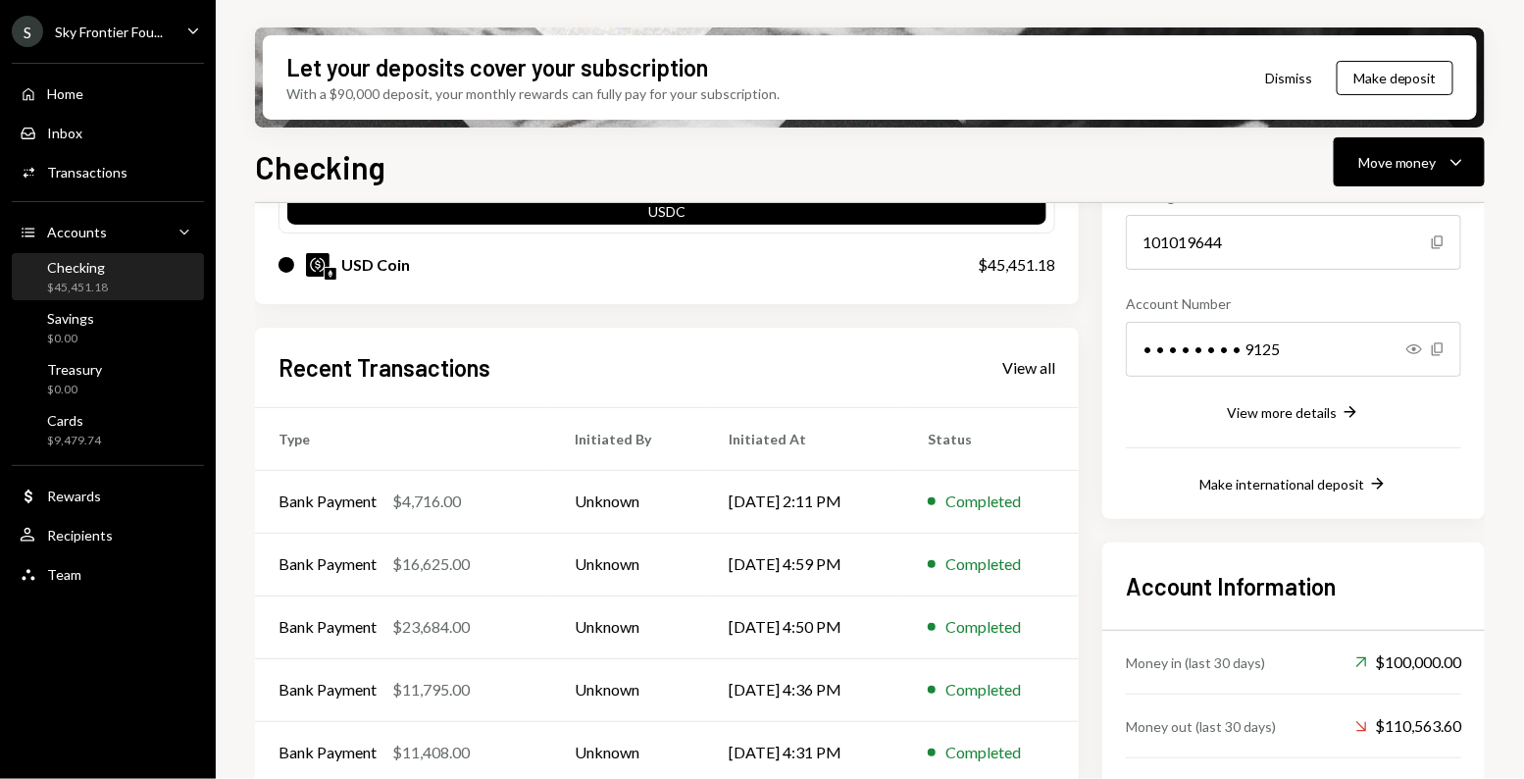
scroll to position [194, 0]
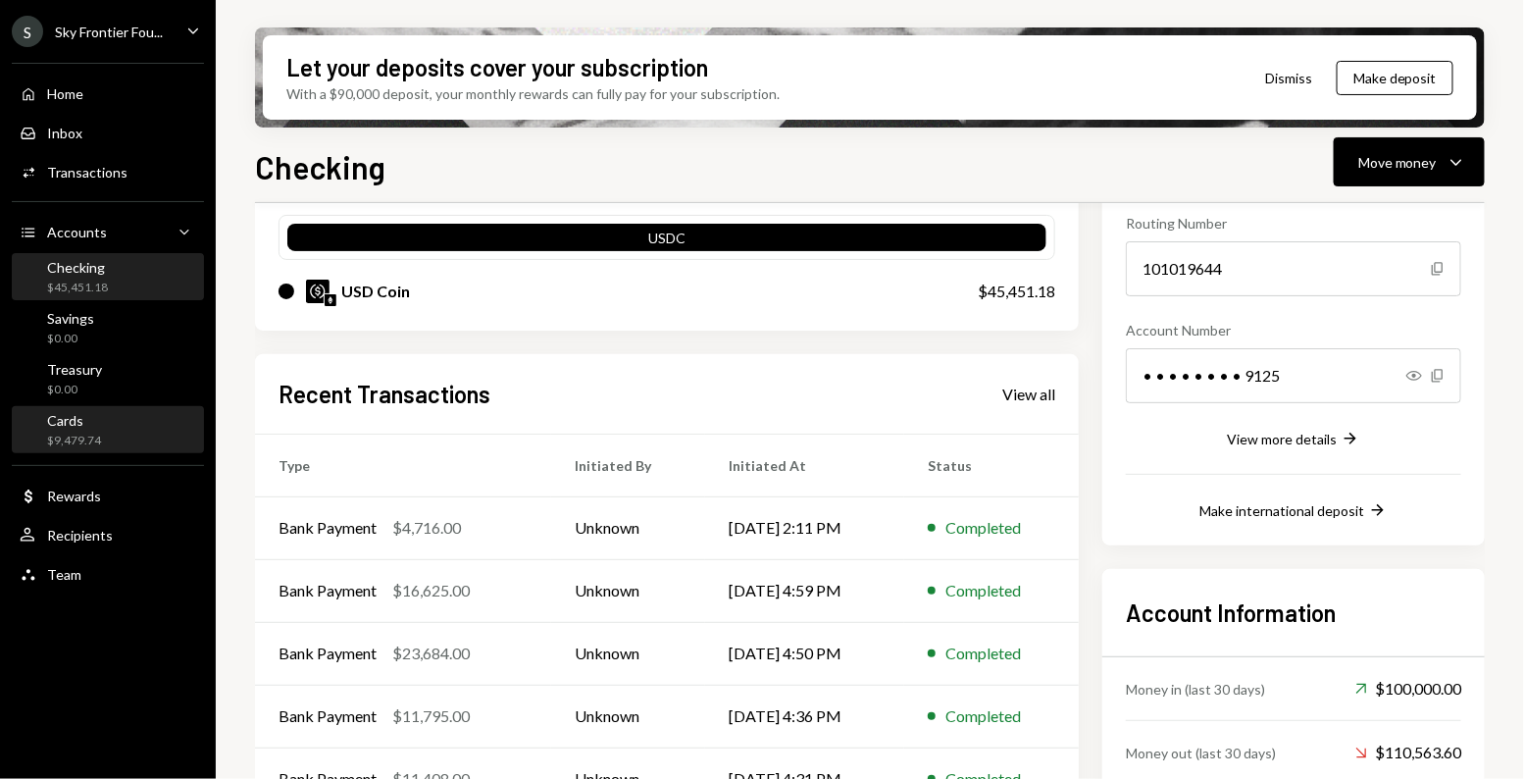
click at [128, 426] on div "Cards $9,479.74" at bounding box center [108, 430] width 176 height 37
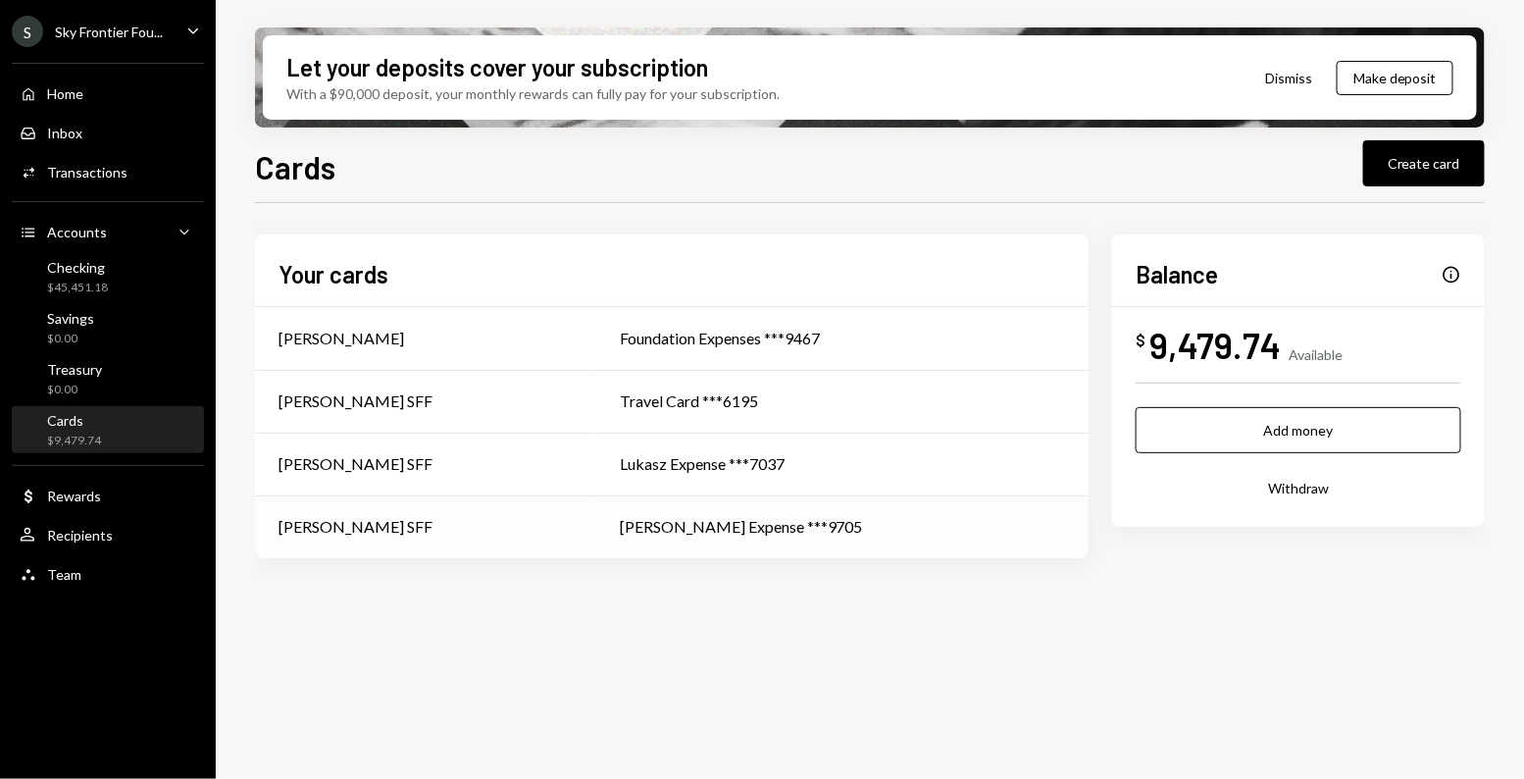
click at [422, 512] on td "[PERSON_NAME] SFF" at bounding box center [425, 526] width 341 height 63
click at [119, 275] on div "Checking $45,451.18" at bounding box center [108, 277] width 176 height 37
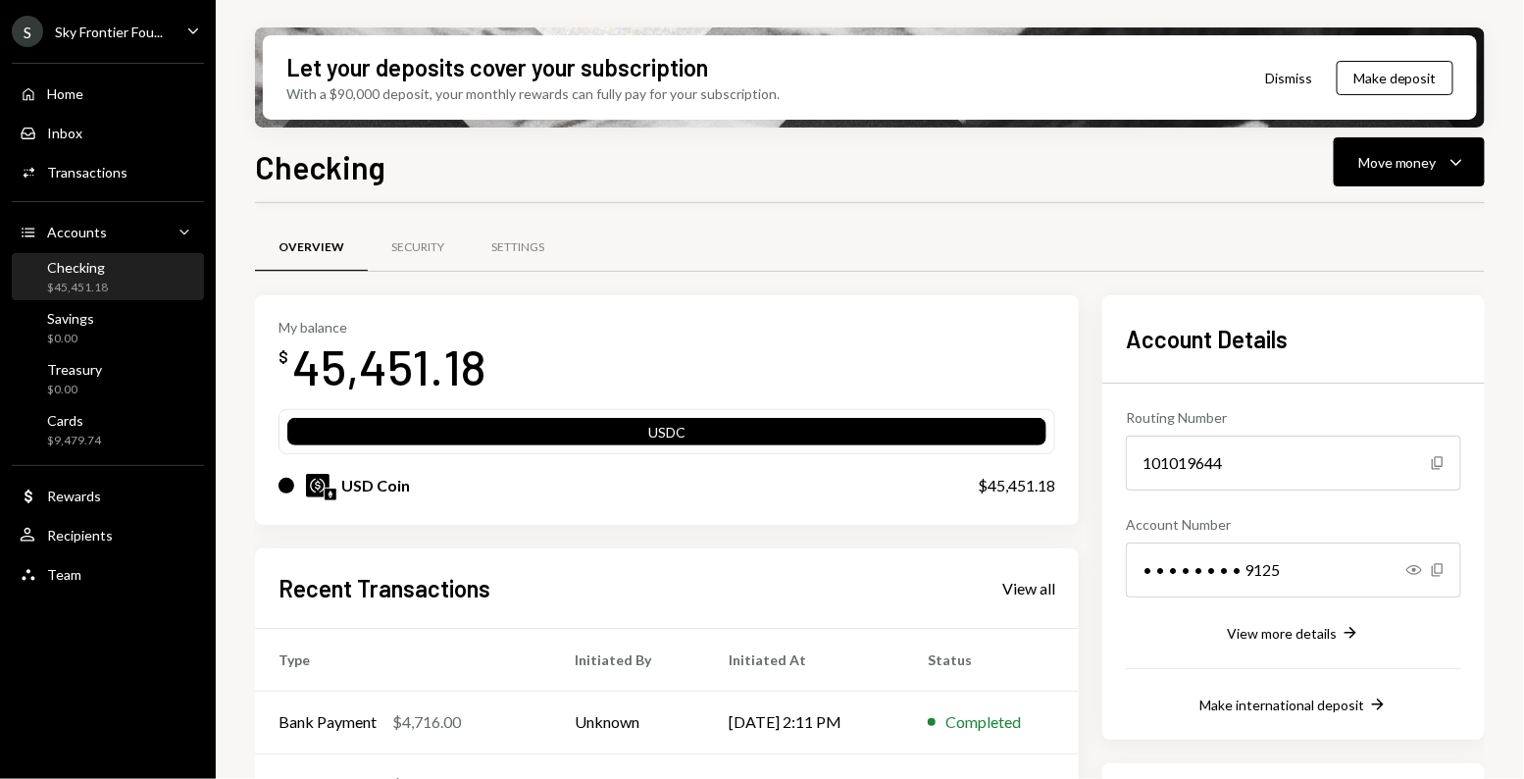
scroll to position [286, 0]
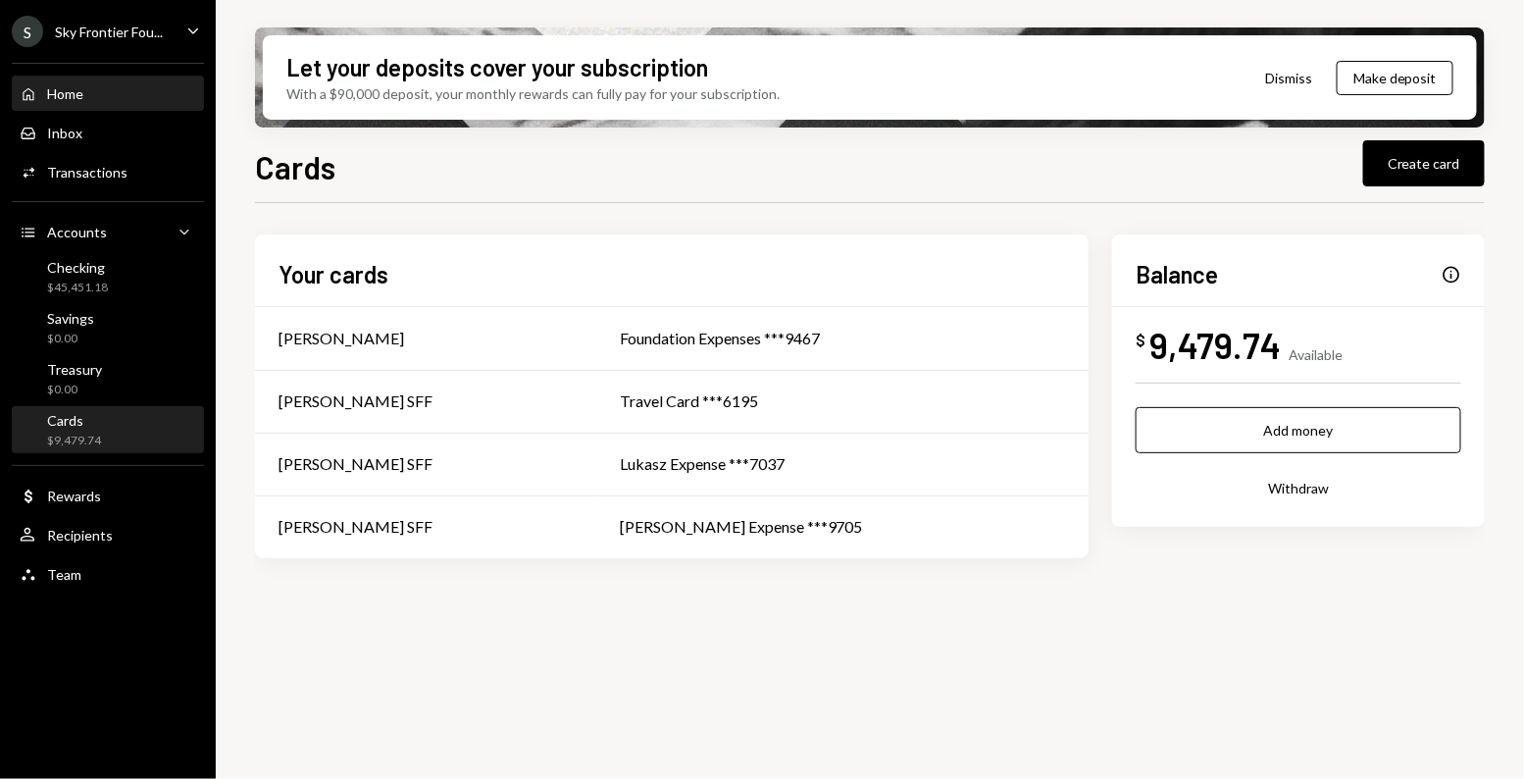
click at [135, 98] on div "Home Home" at bounding box center [108, 94] width 176 height 18
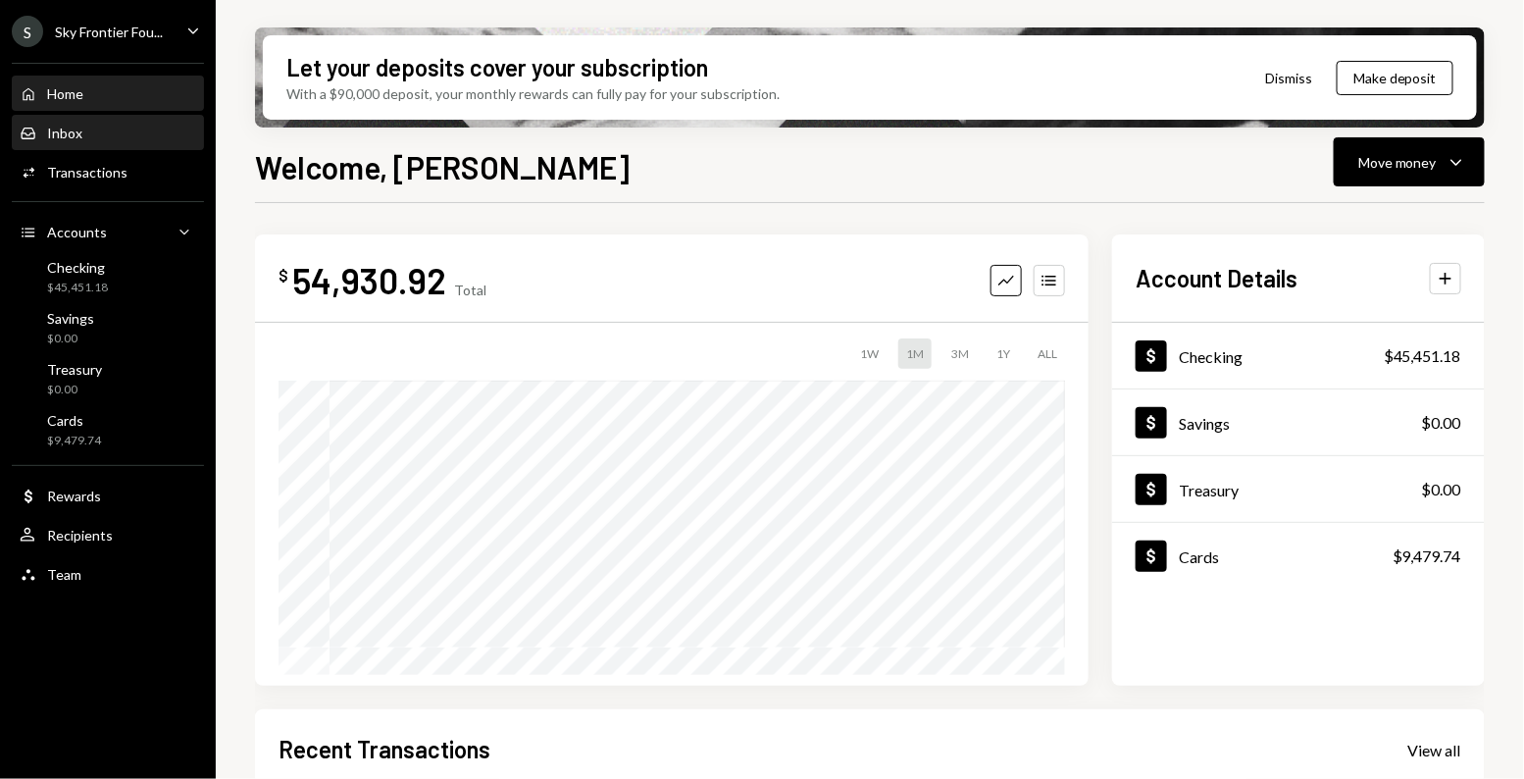
click at [149, 132] on div "Inbox Inbox" at bounding box center [108, 134] width 176 height 18
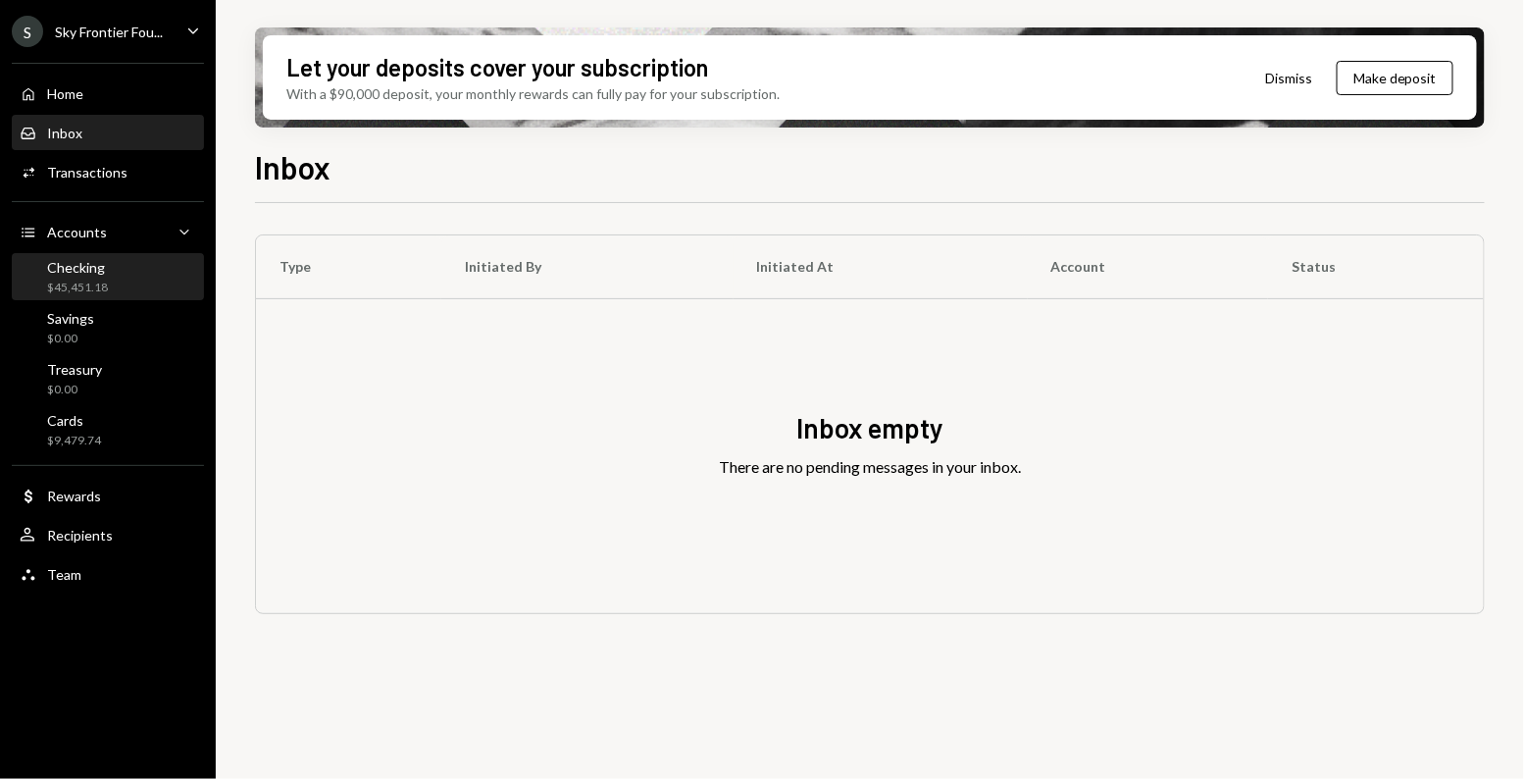
click at [119, 287] on div "Checking $45,451.18" at bounding box center [108, 277] width 176 height 37
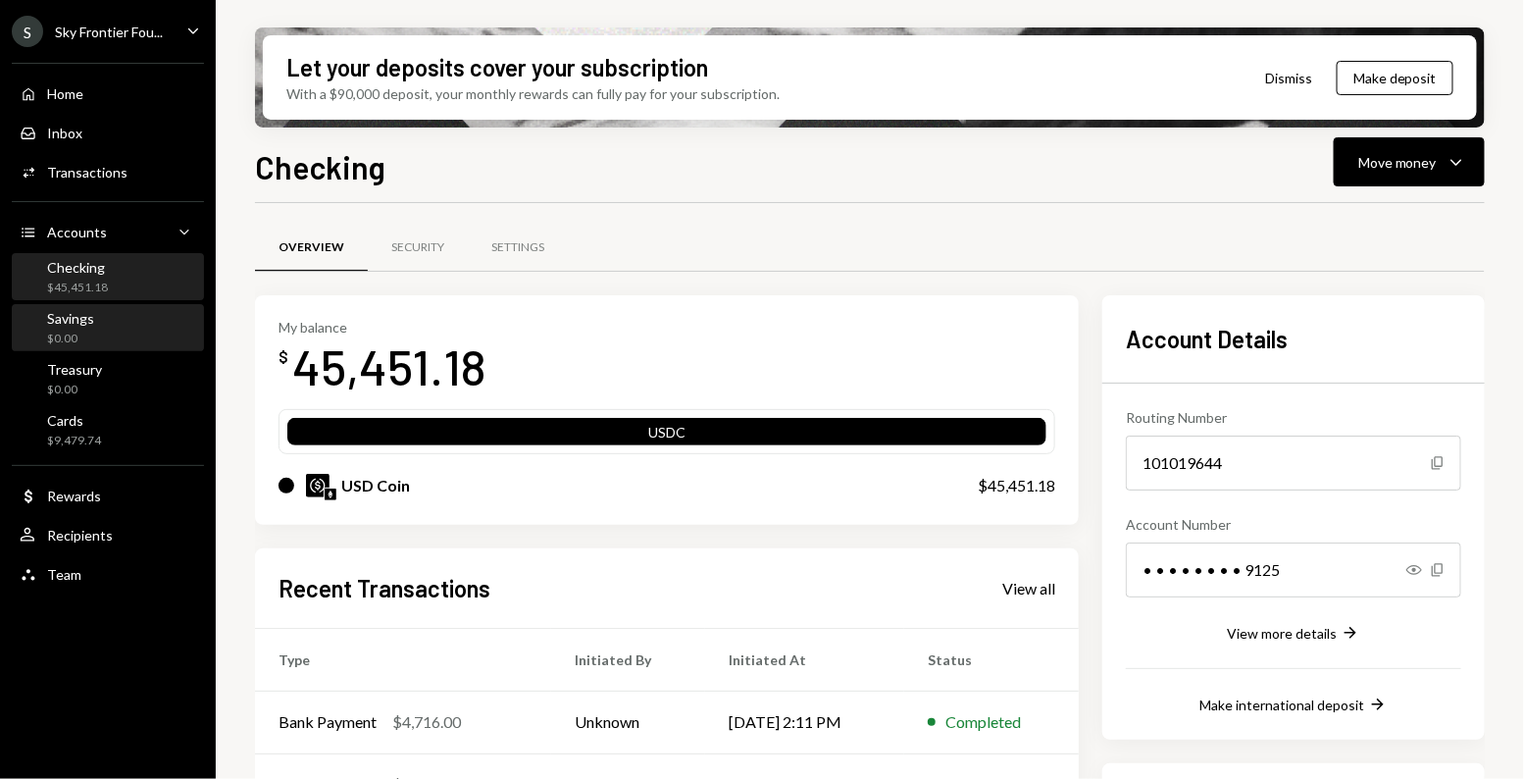
click at [155, 332] on div "Savings $0.00" at bounding box center [108, 328] width 176 height 37
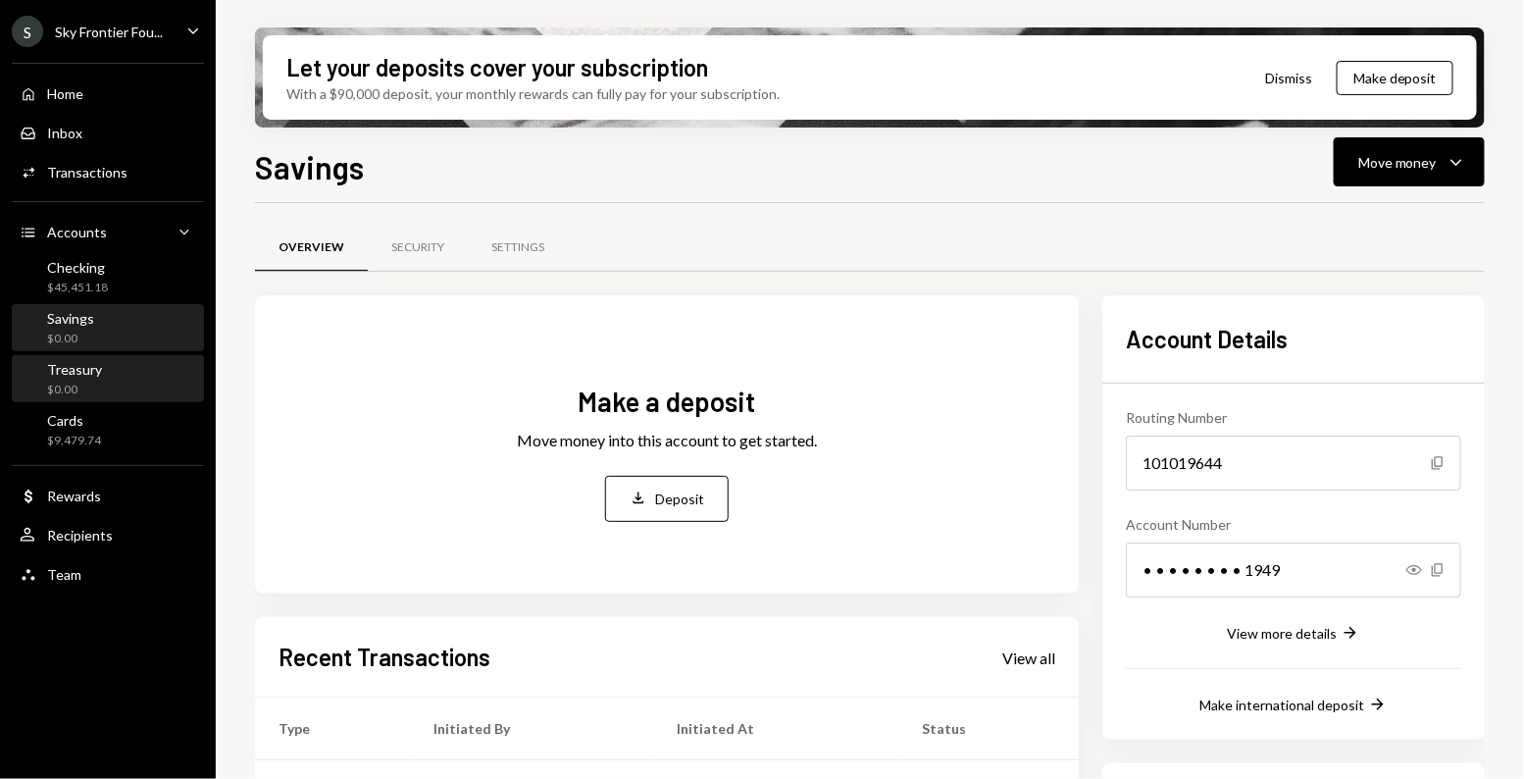
click at [125, 366] on div "Treasury $0.00" at bounding box center [108, 379] width 176 height 37
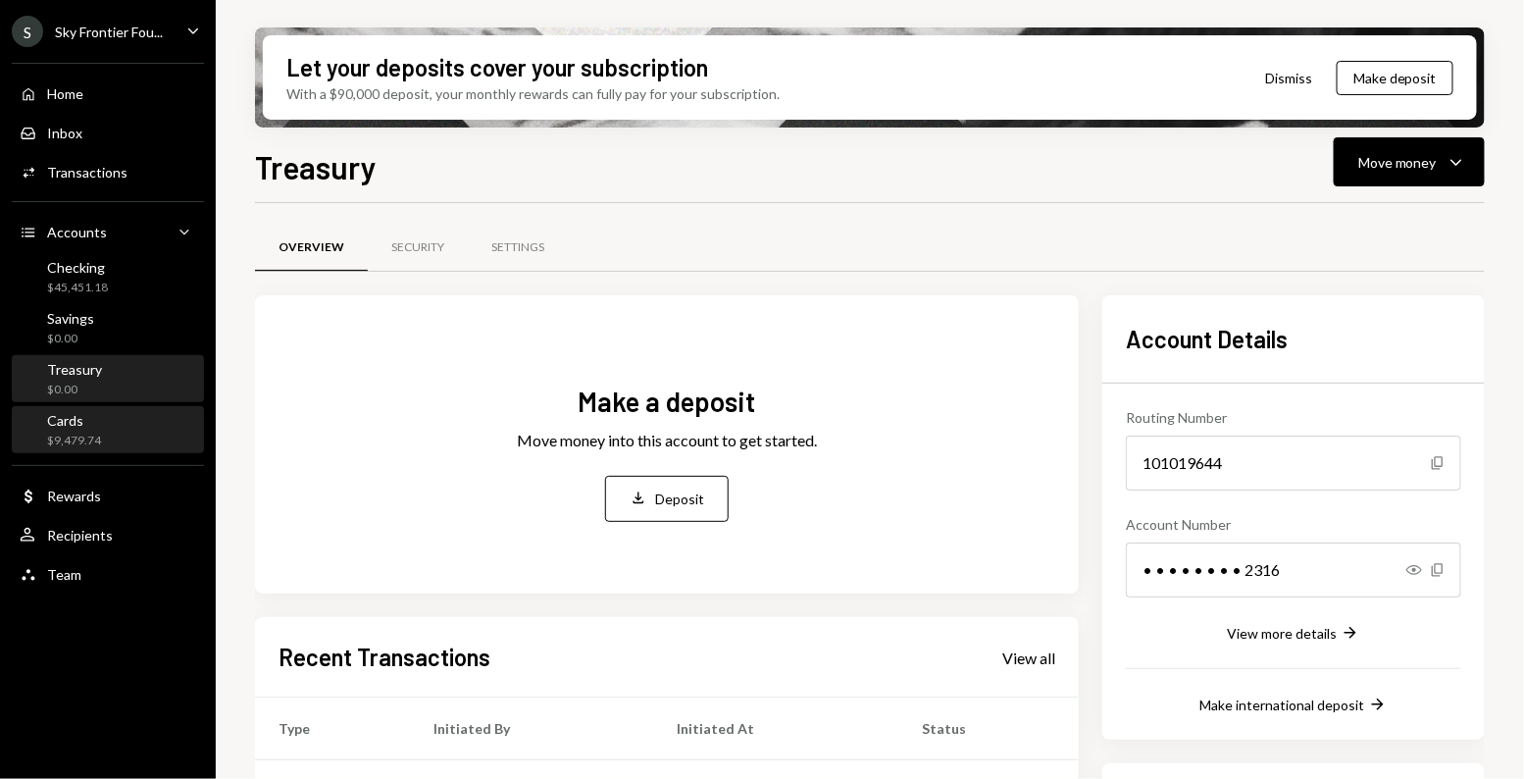
click at [111, 428] on div "Cards $9,479.74" at bounding box center [108, 430] width 176 height 37
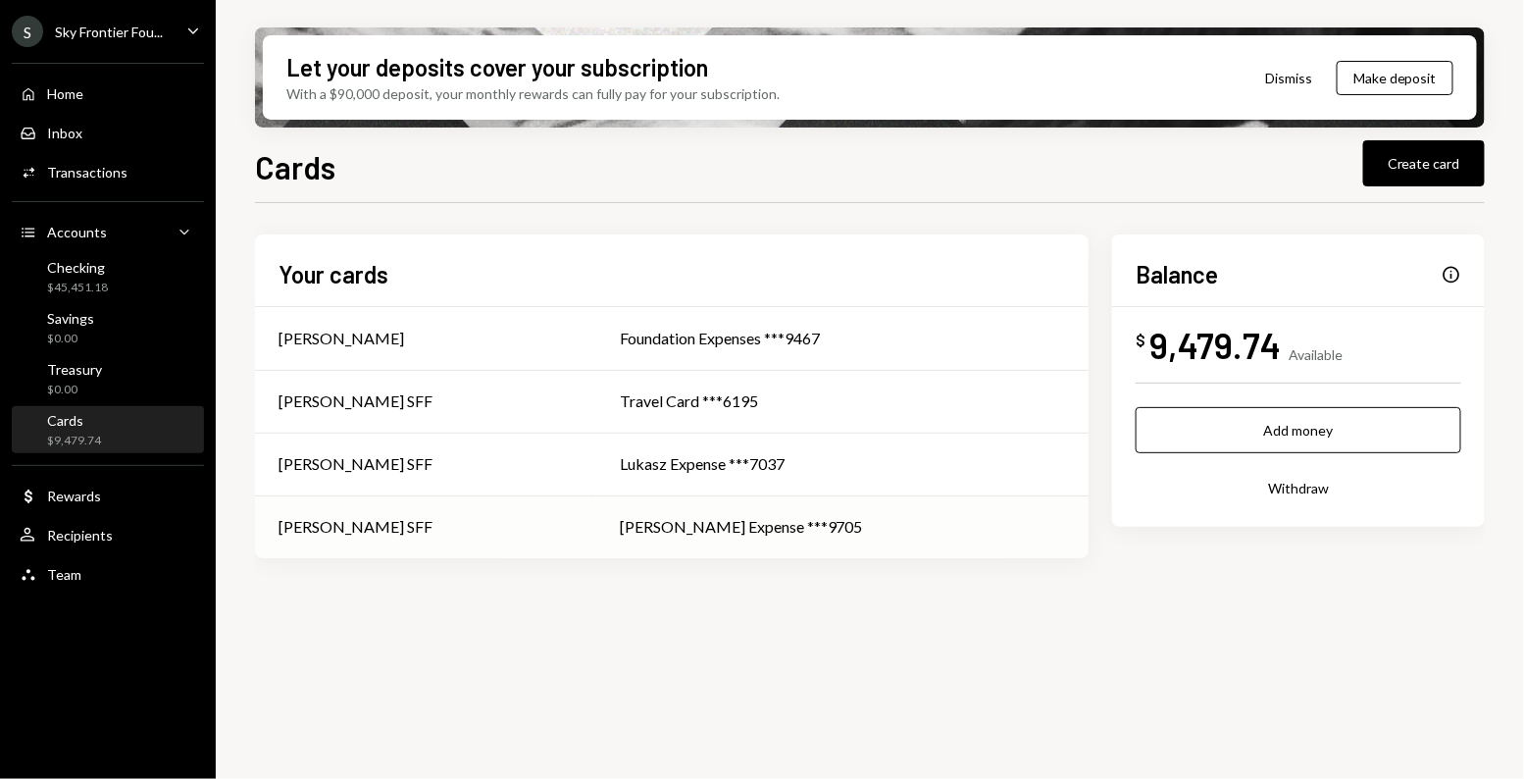
click at [368, 553] on td "[PERSON_NAME] SFF" at bounding box center [425, 526] width 341 height 63
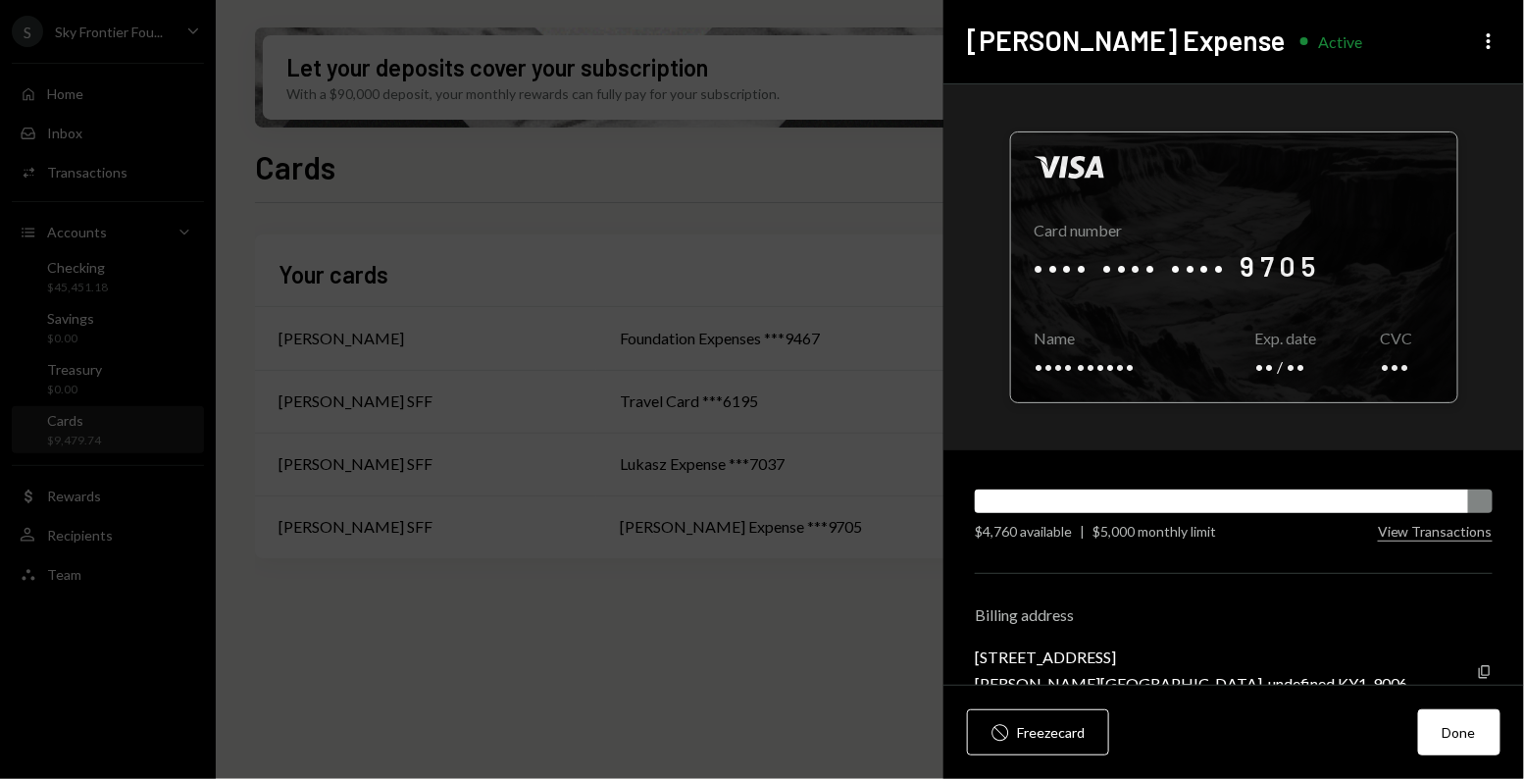
click at [1231, 354] on div at bounding box center [1234, 267] width 446 height 270
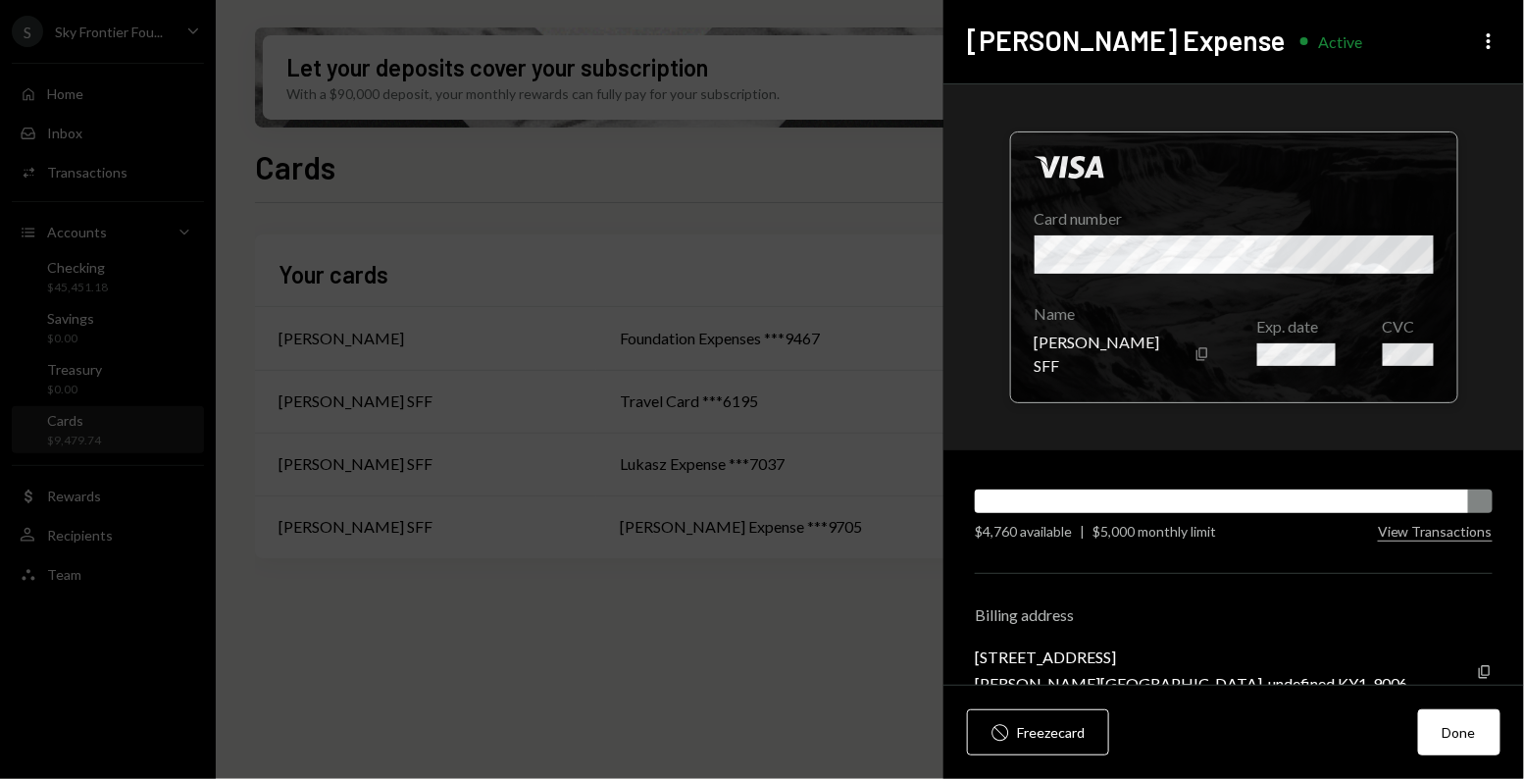
click at [1173, 307] on div at bounding box center [1234, 267] width 446 height 270
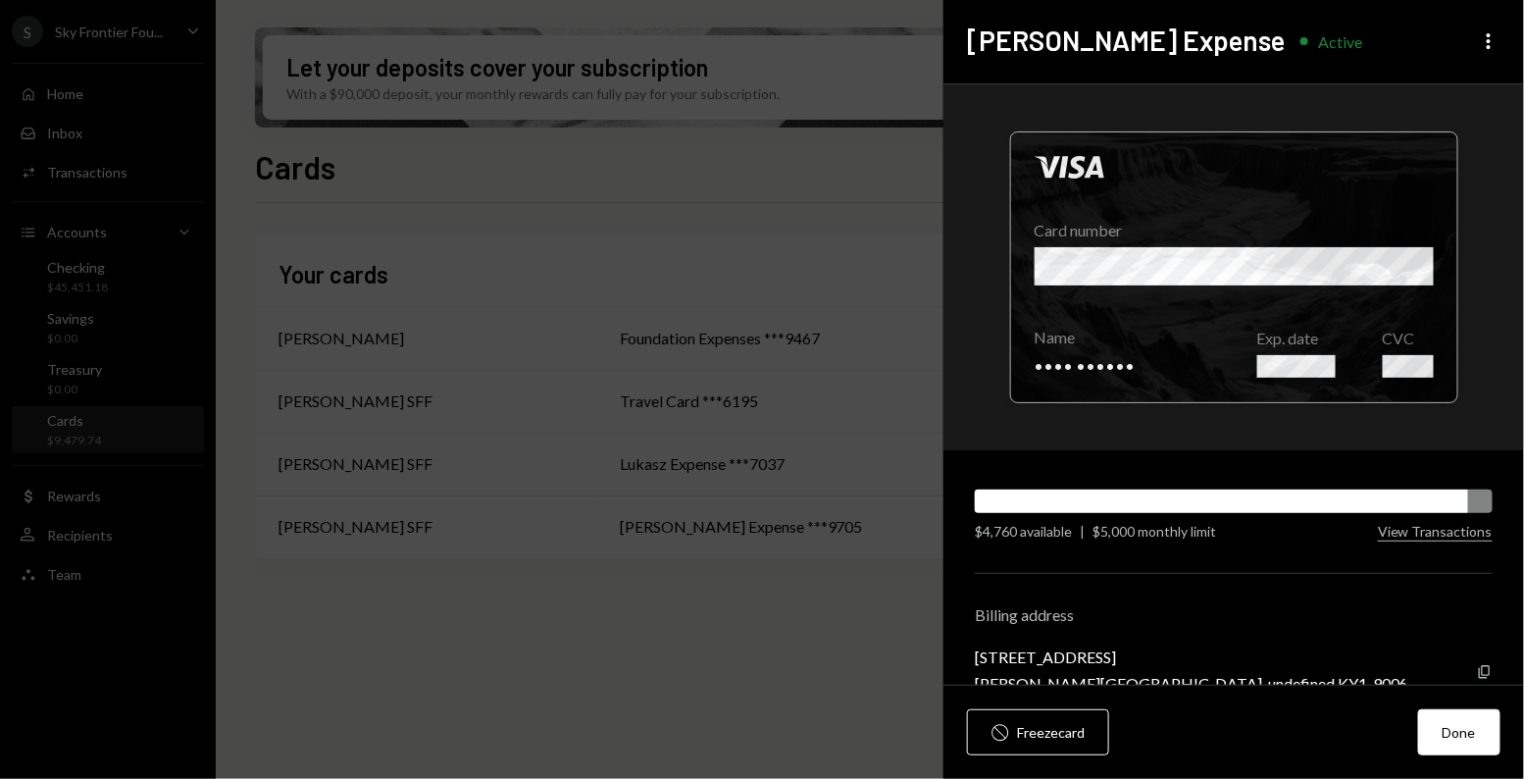
click at [1252, 374] on div at bounding box center [1234, 267] width 446 height 270
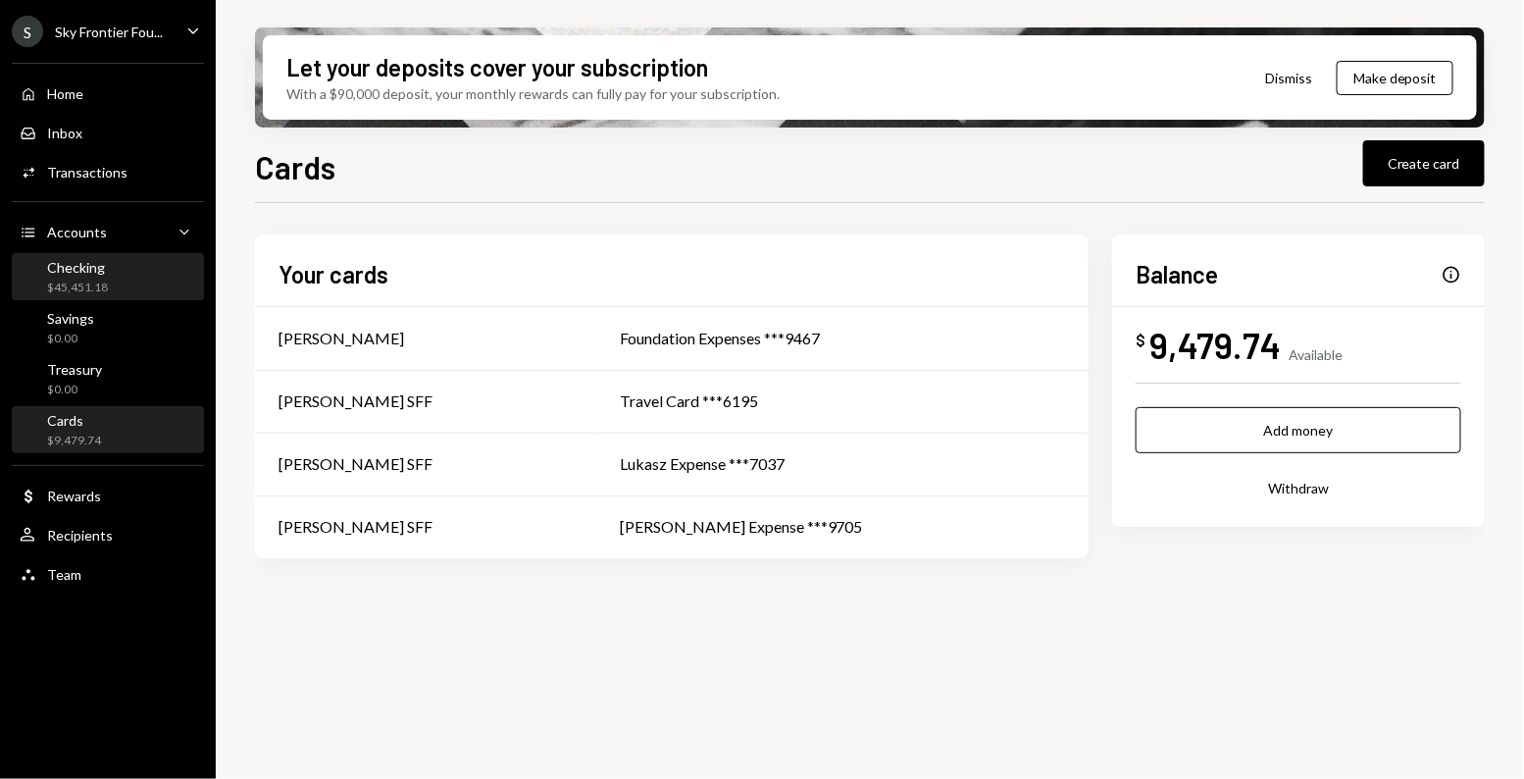
click at [87, 277] on div "Checking $45,451.18" at bounding box center [77, 277] width 61 height 37
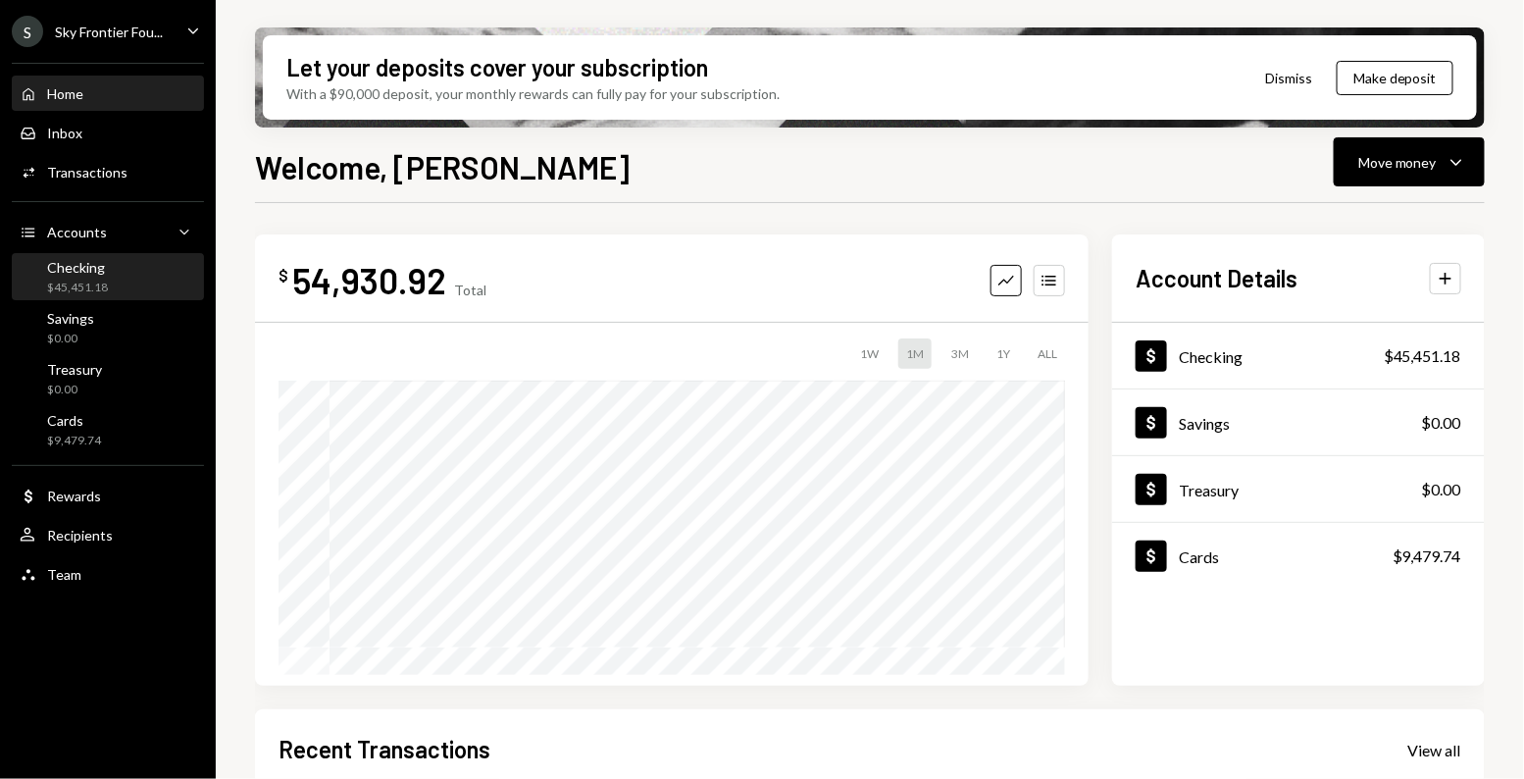
click at [126, 278] on div "Checking $45,451.18" at bounding box center [108, 277] width 176 height 37
